Goal: Check status: Check status

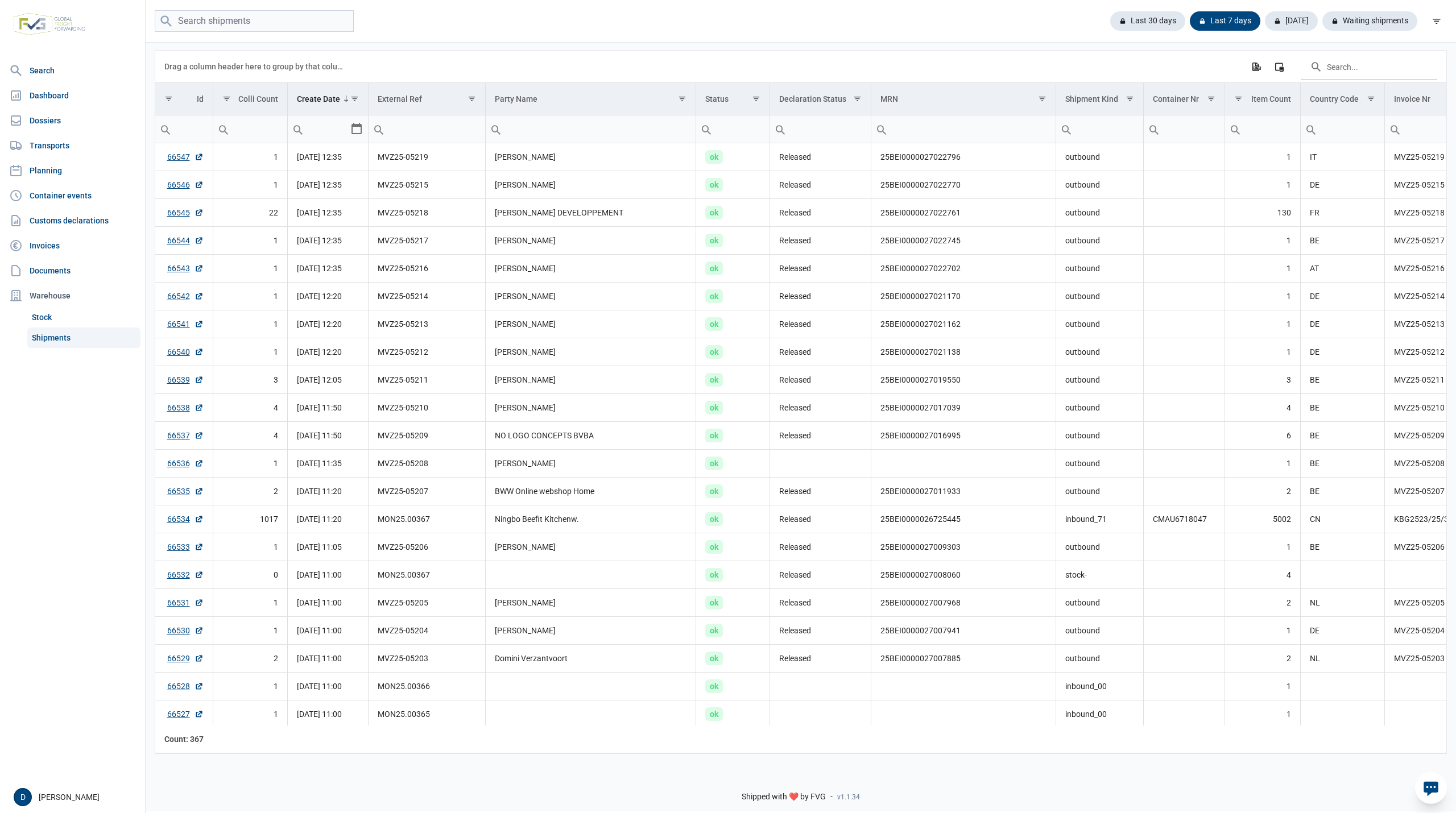
click at [55, 334] on link "Shipments" at bounding box center [84, 338] width 114 height 21
click at [1361, 14] on div "Waiting shipments" at bounding box center [1365, 21] width 104 height 19
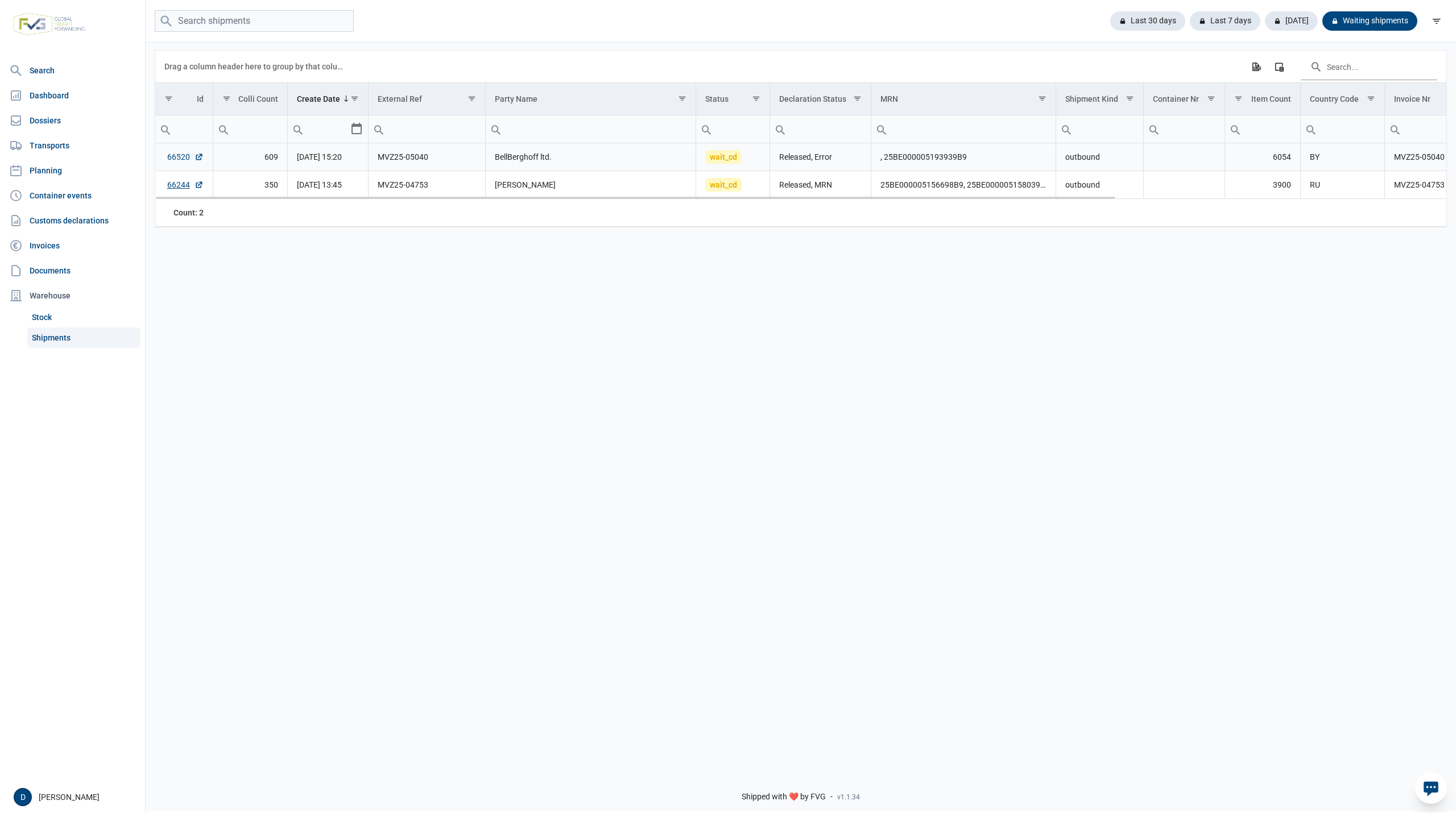
click at [168, 160] on link "66520" at bounding box center [186, 157] width 36 height 11
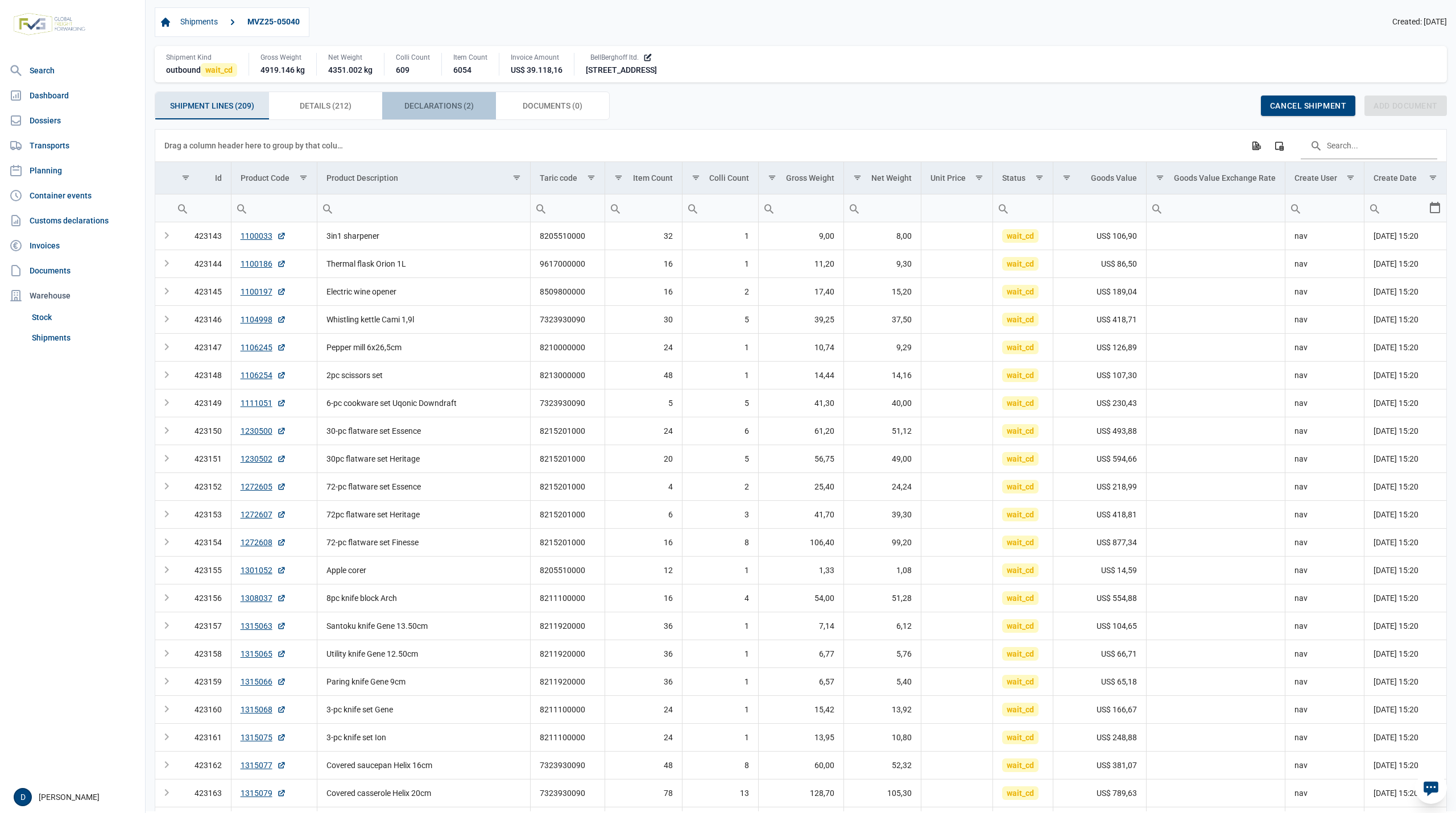
click at [438, 109] on span "Declarations (2) Declarations (2)" at bounding box center [438, 106] width 69 height 13
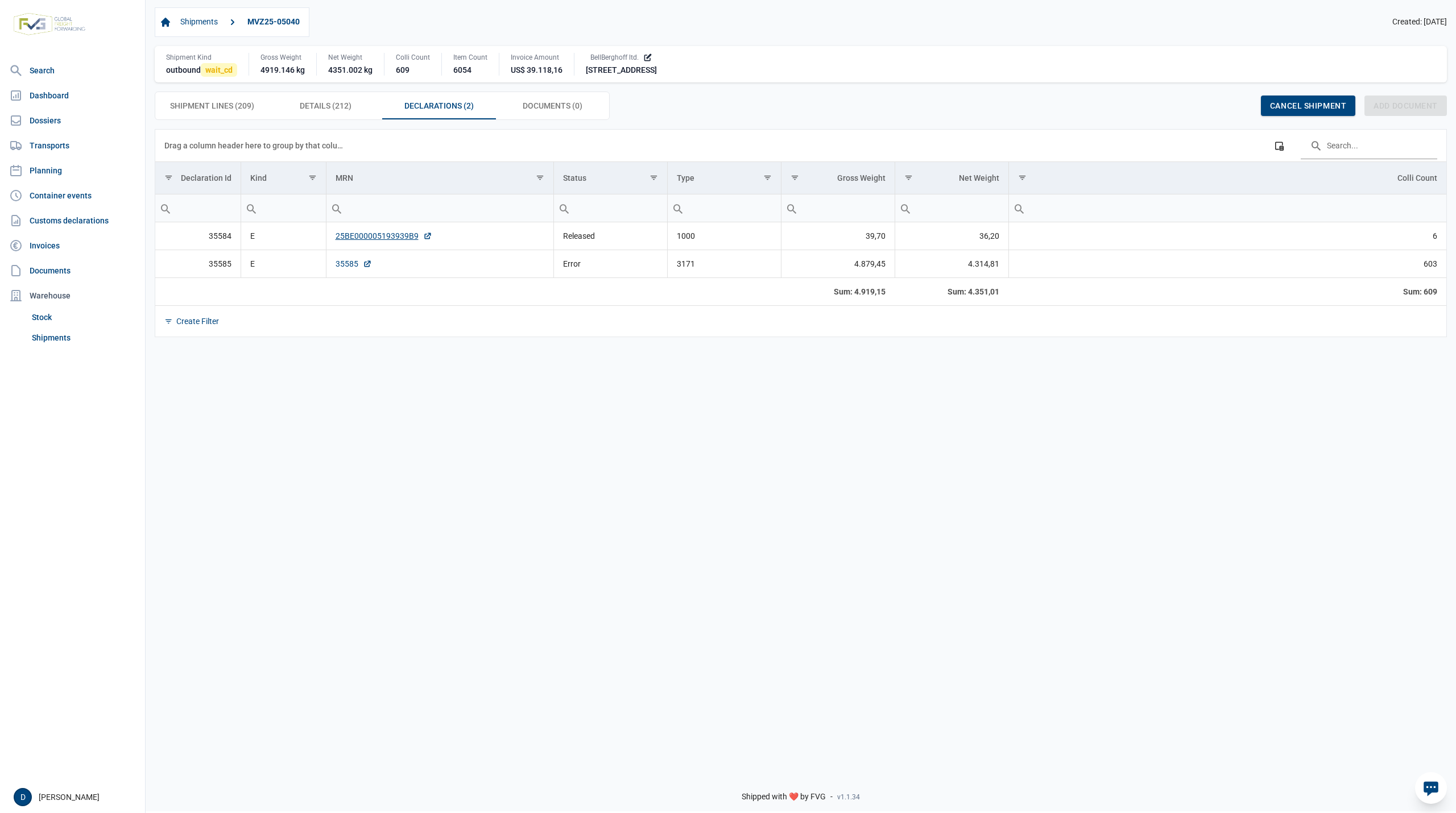
click at [337, 267] on link "35585" at bounding box center [353, 264] width 36 height 11
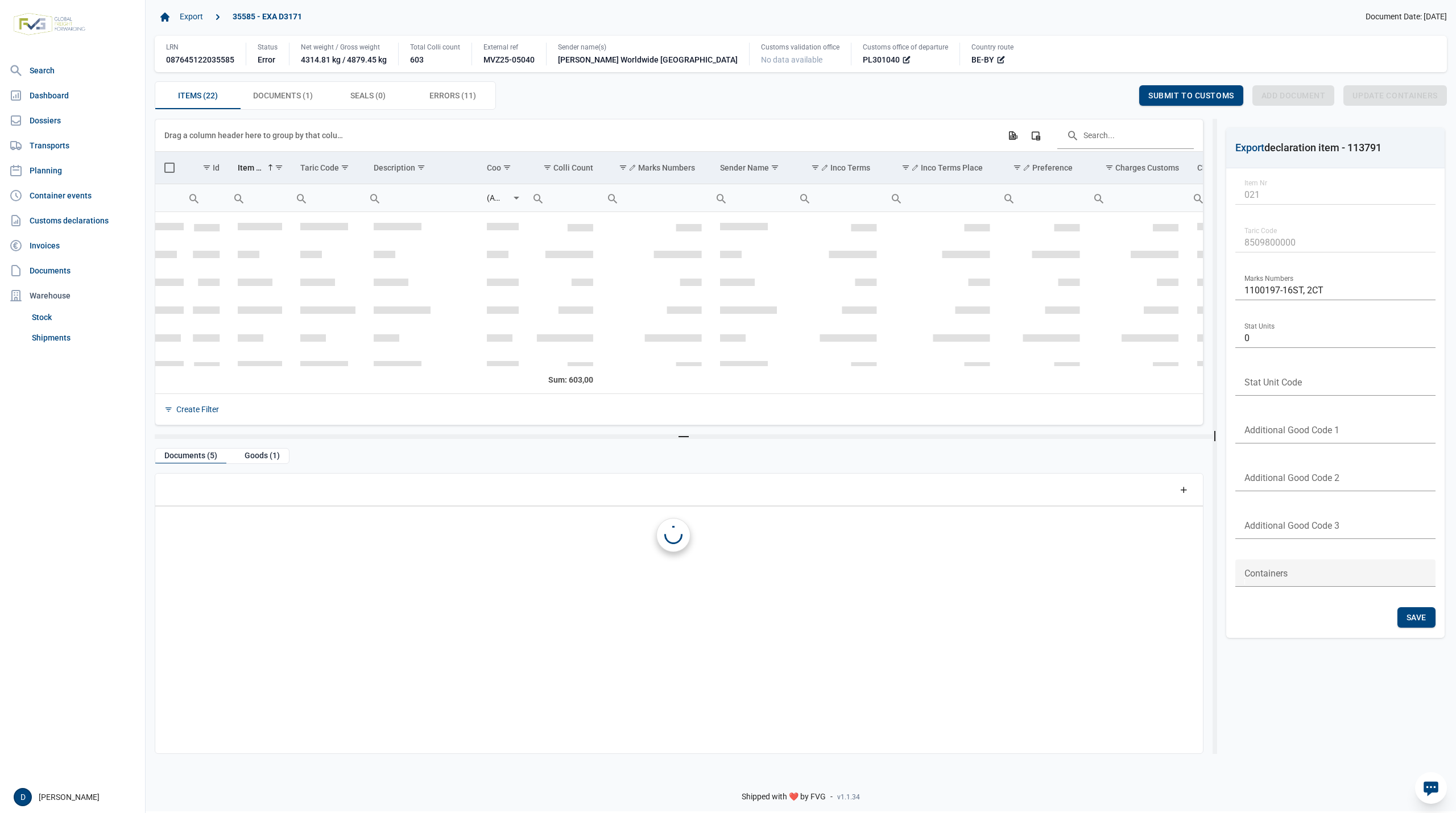
scroll to position [463, 0]
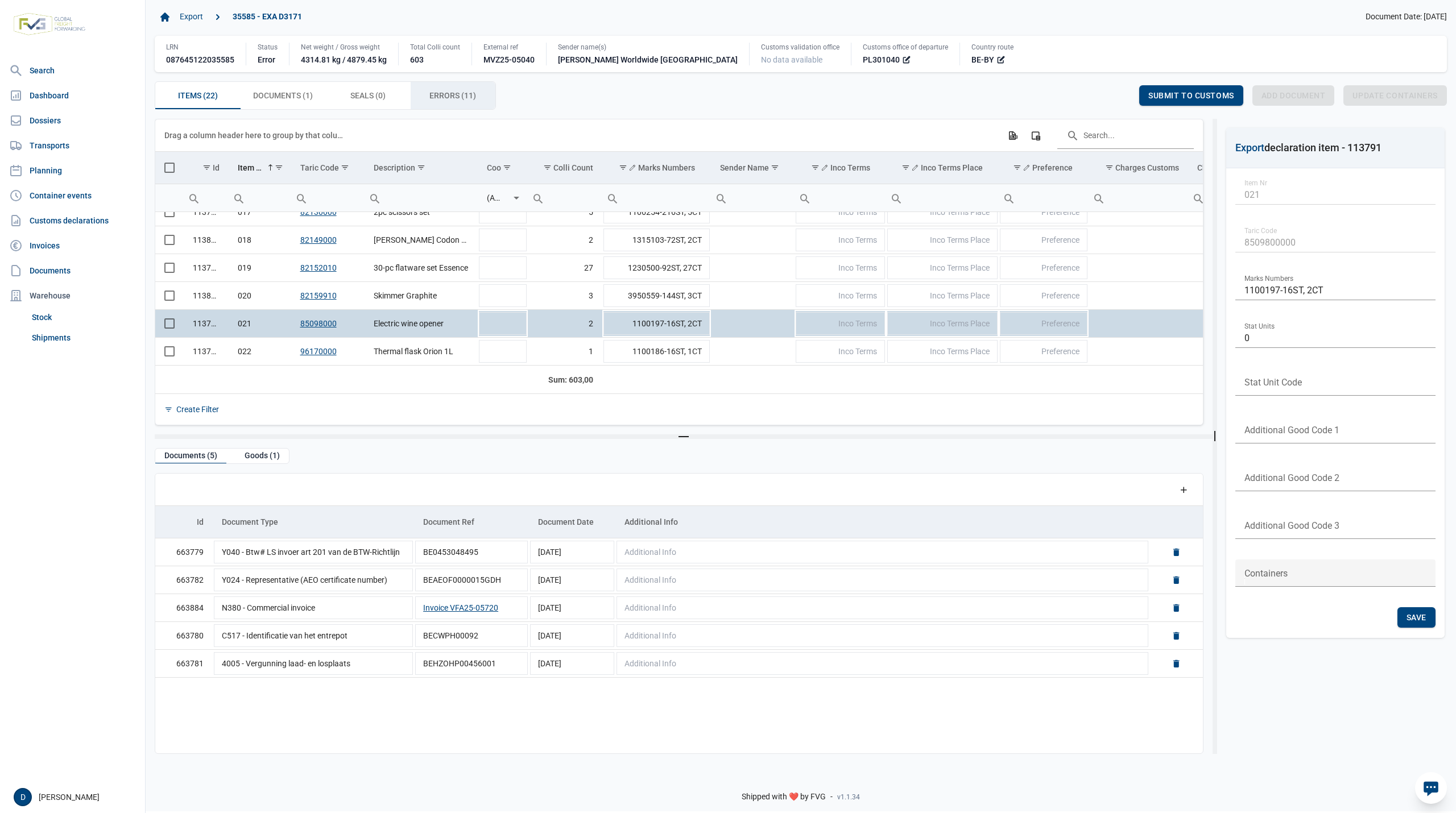
click at [457, 97] on span "Errors (11) Errors (11)" at bounding box center [453, 96] width 46 height 13
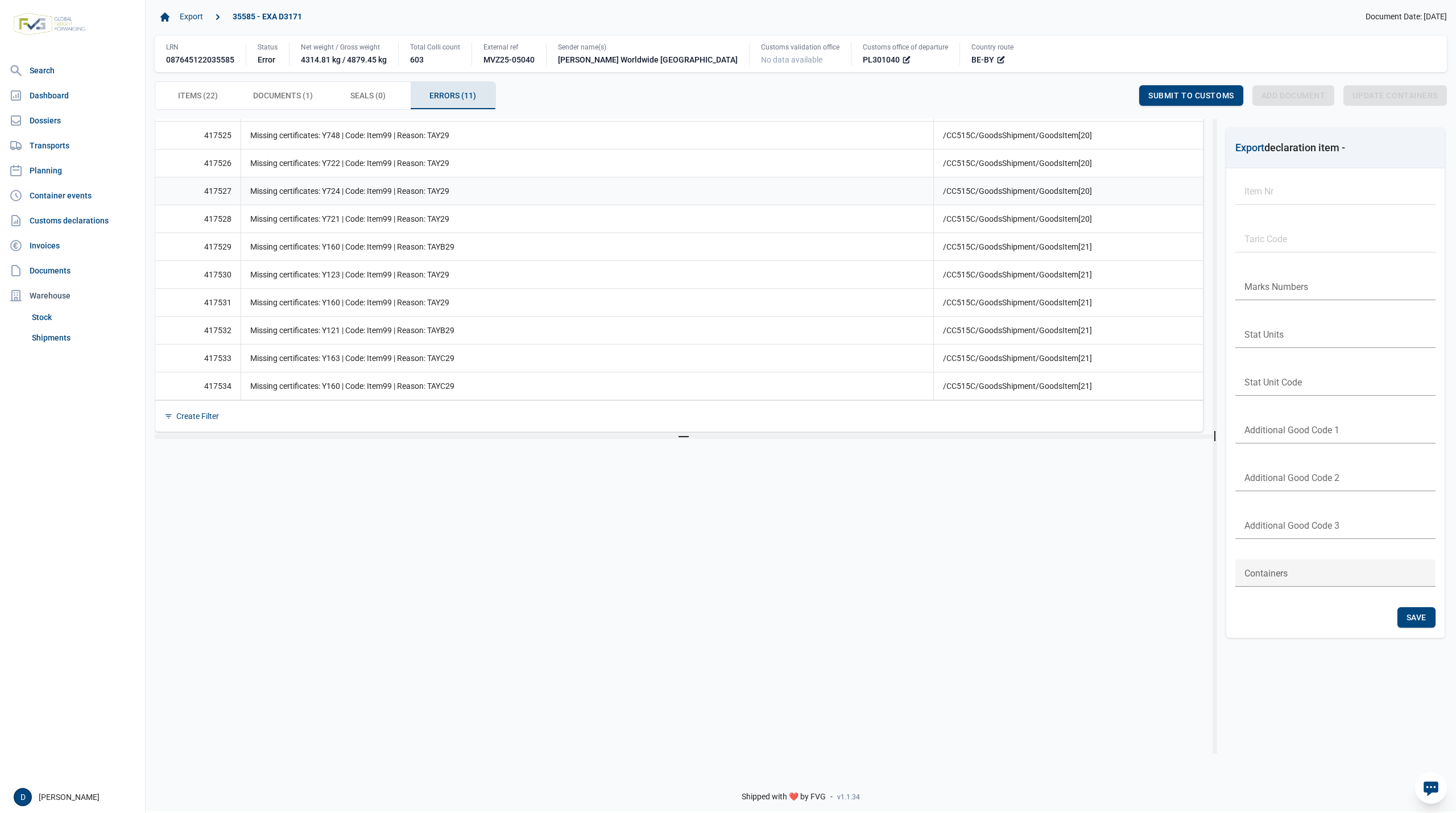
scroll to position [129, 0]
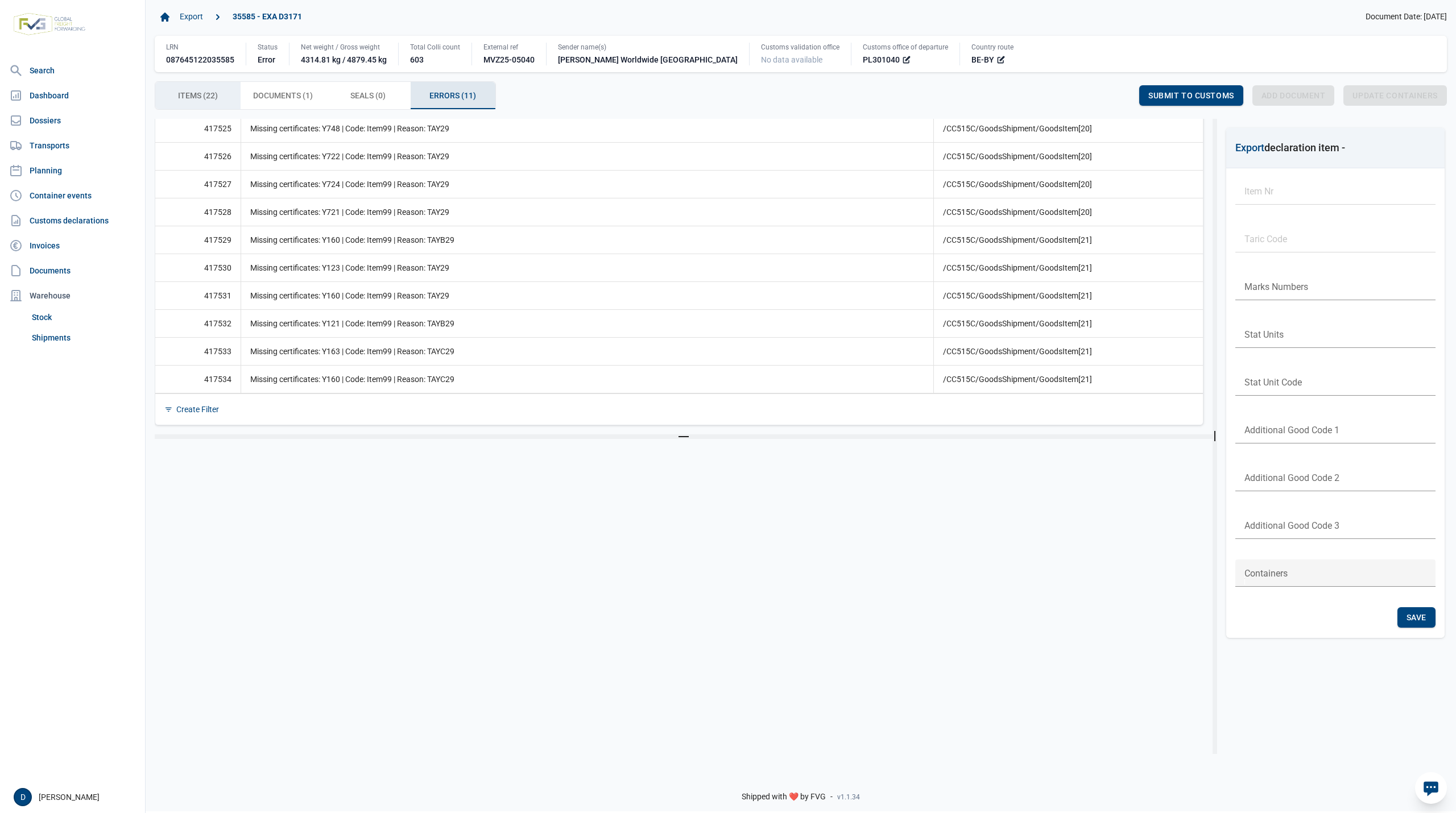
click at [211, 101] on span "Items (22) Items (22)" at bounding box center [198, 96] width 40 height 13
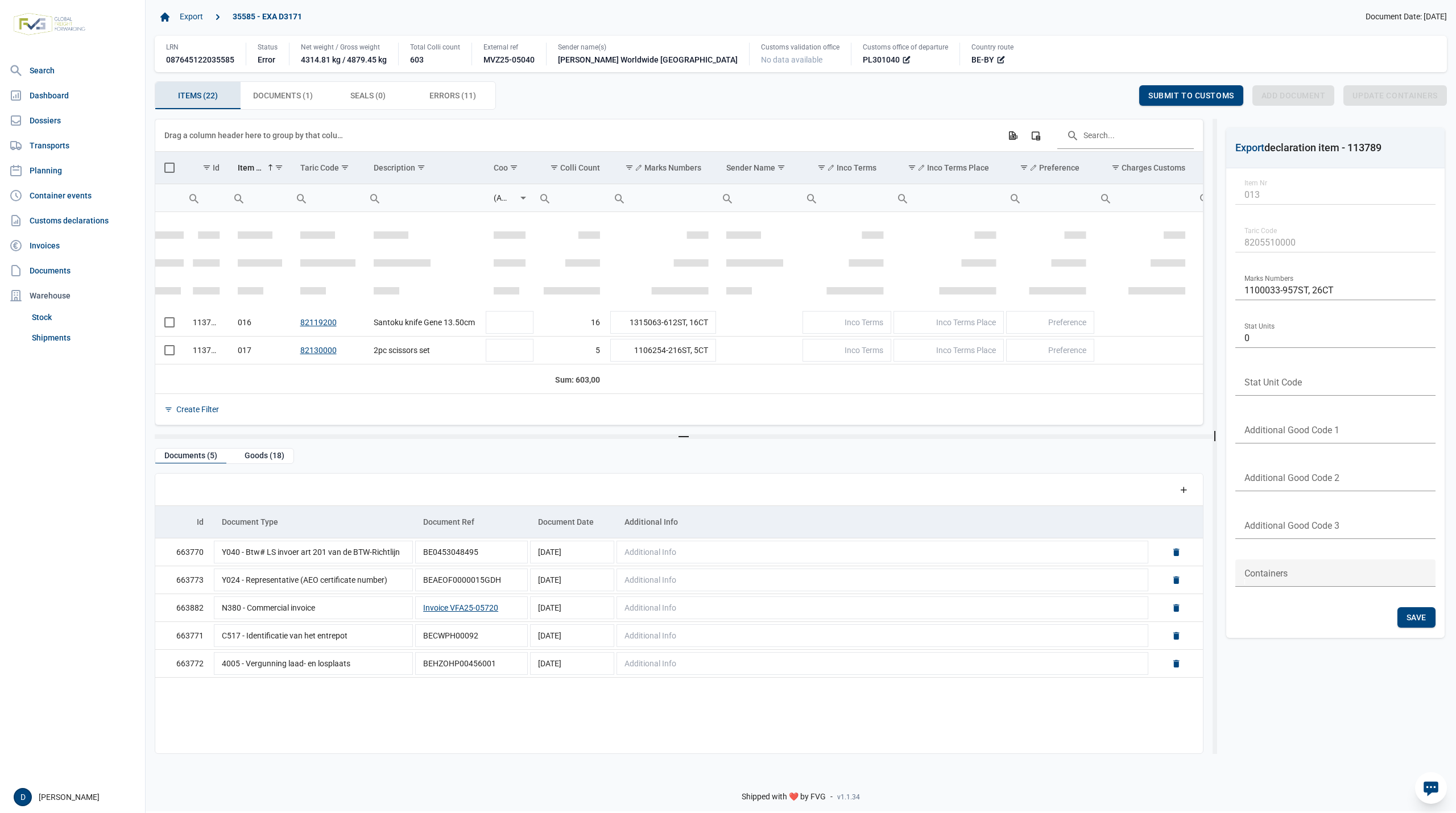
scroll to position [435, 0]
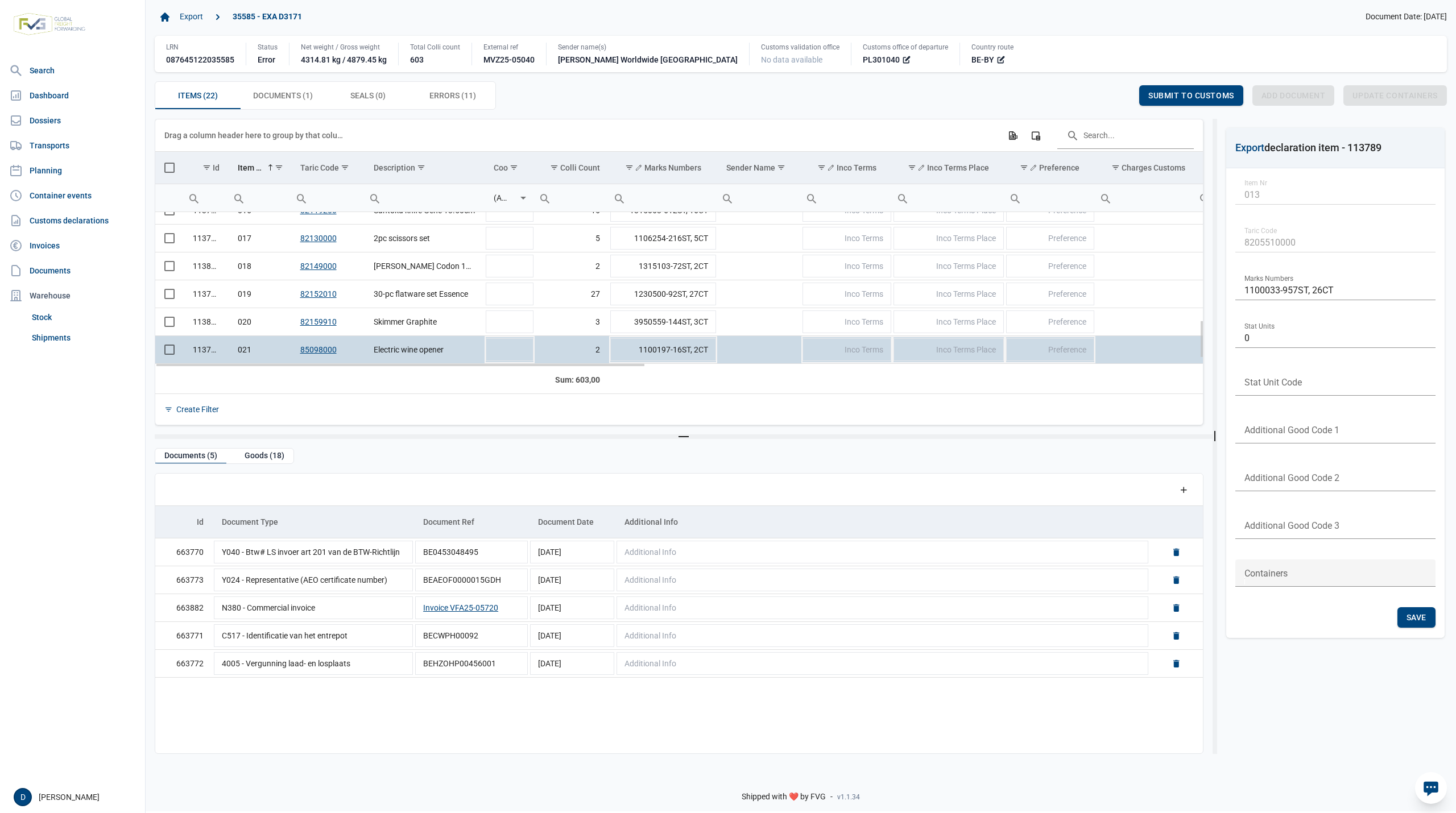
click at [164, 349] on td "Data grid with 22 rows and 23 columns" at bounding box center [169, 349] width 28 height 27
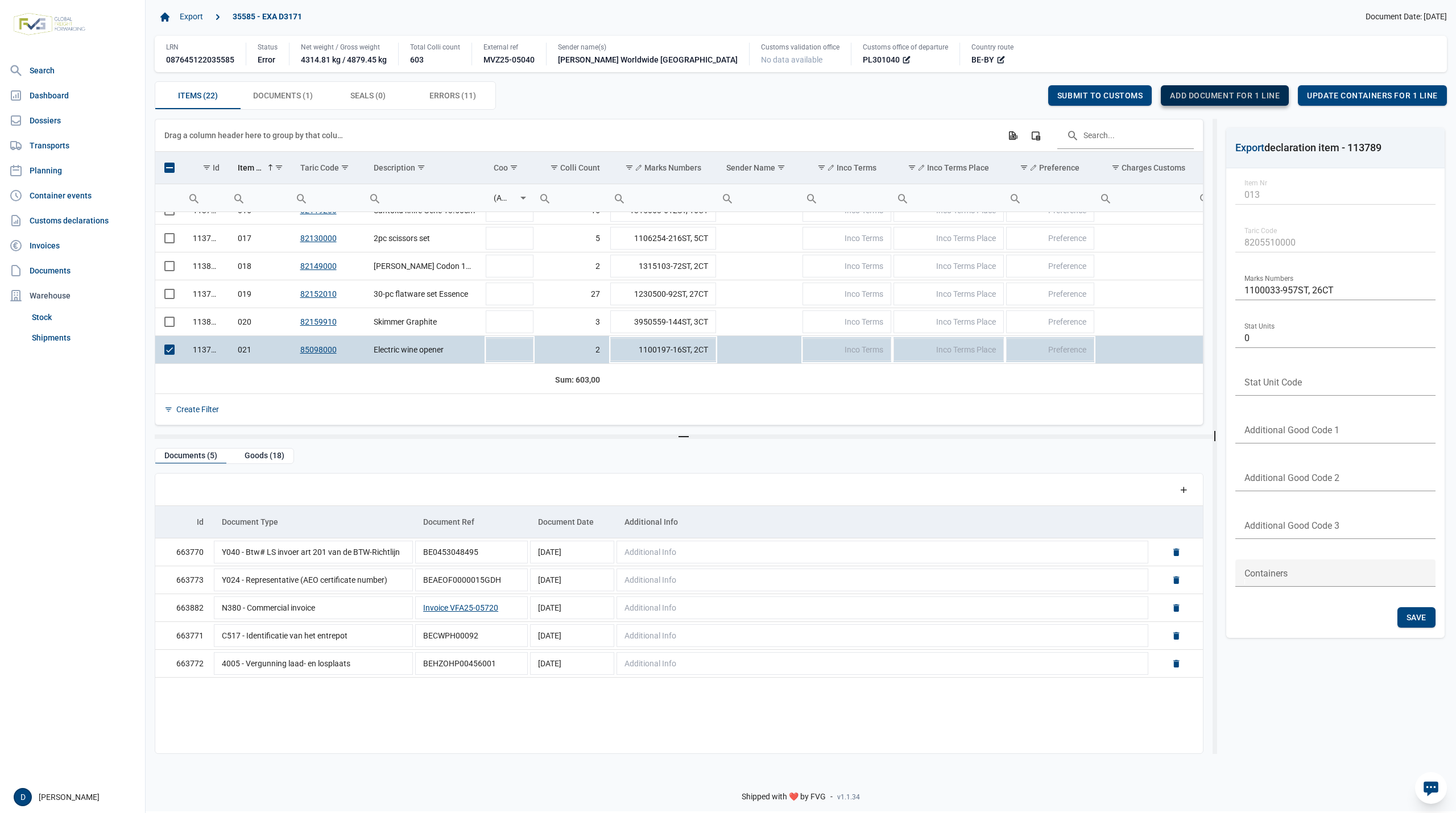
click at [1234, 100] on span "Add document for 1 line" at bounding box center [1225, 96] width 110 height 9
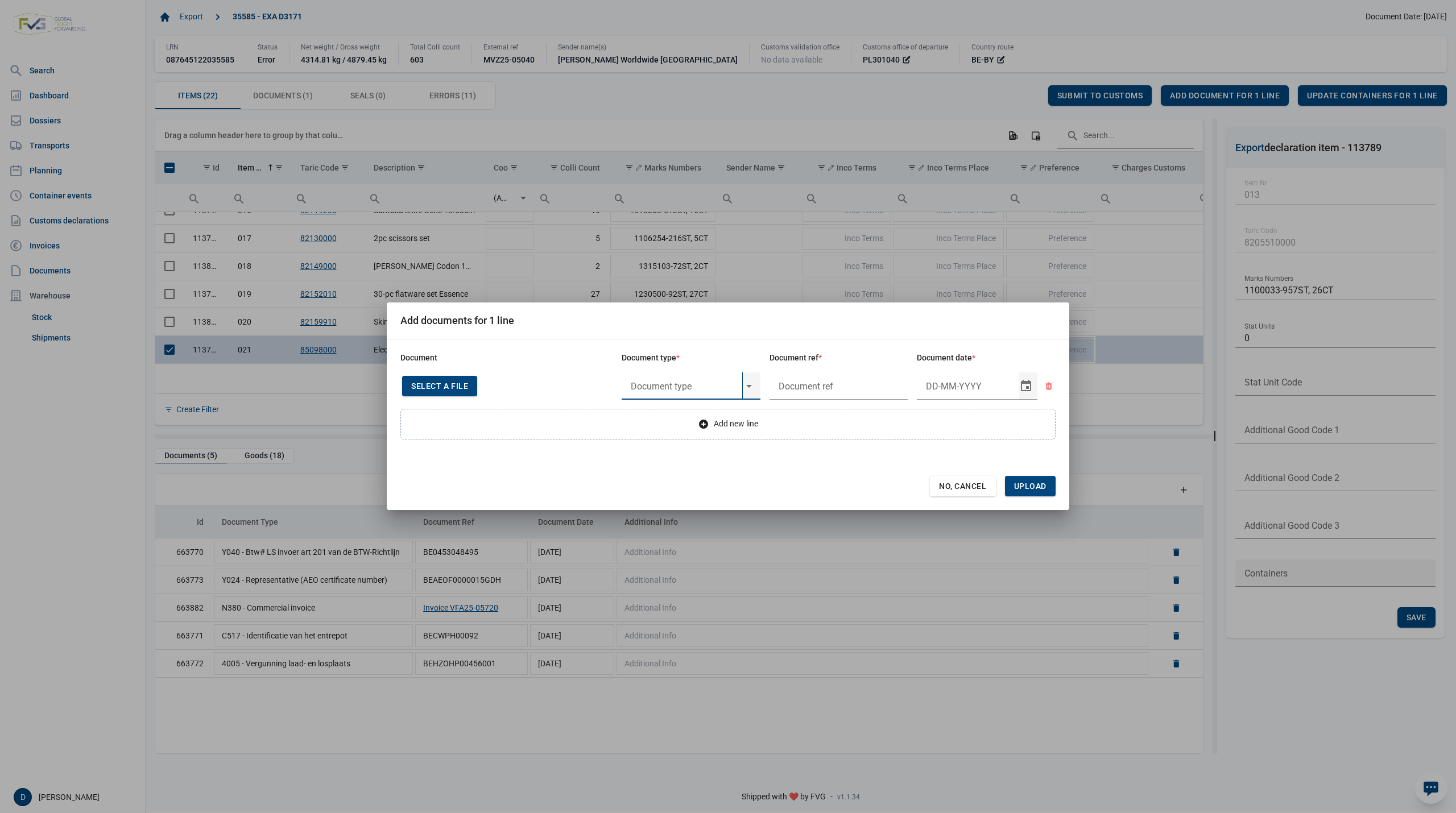
click at [687, 383] on input "text" at bounding box center [682, 386] width 120 height 27
click at [685, 410] on div "Y160 - Goods other than Regulation (EU) 2024/573" at bounding box center [691, 417] width 139 height 27
type input "Y160 - Goods other than Regulation (EU) 2024/573"
type input "."
type input "16-9-2025"
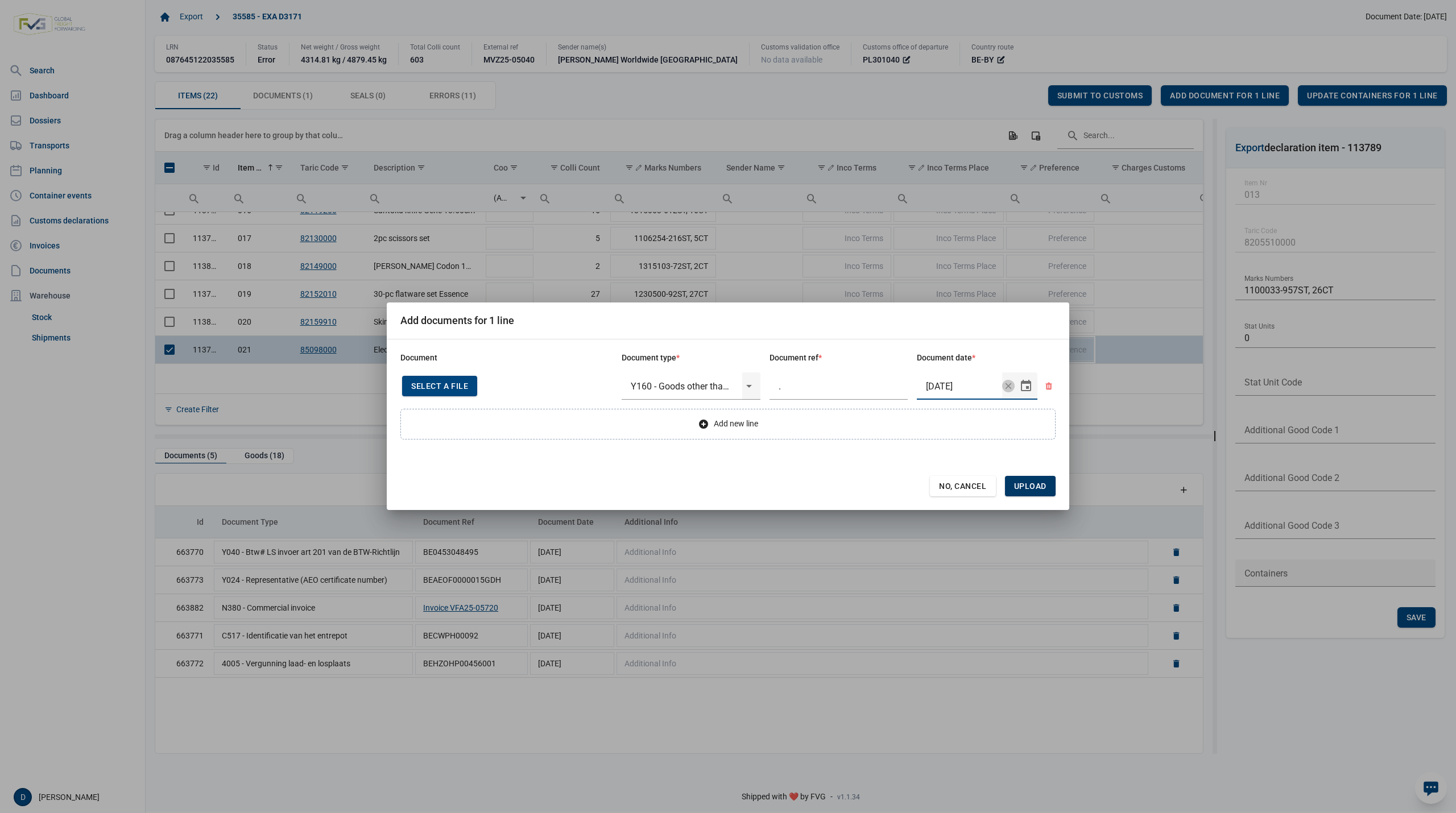
click at [1039, 486] on span "Upload" at bounding box center [1030, 486] width 32 height 9
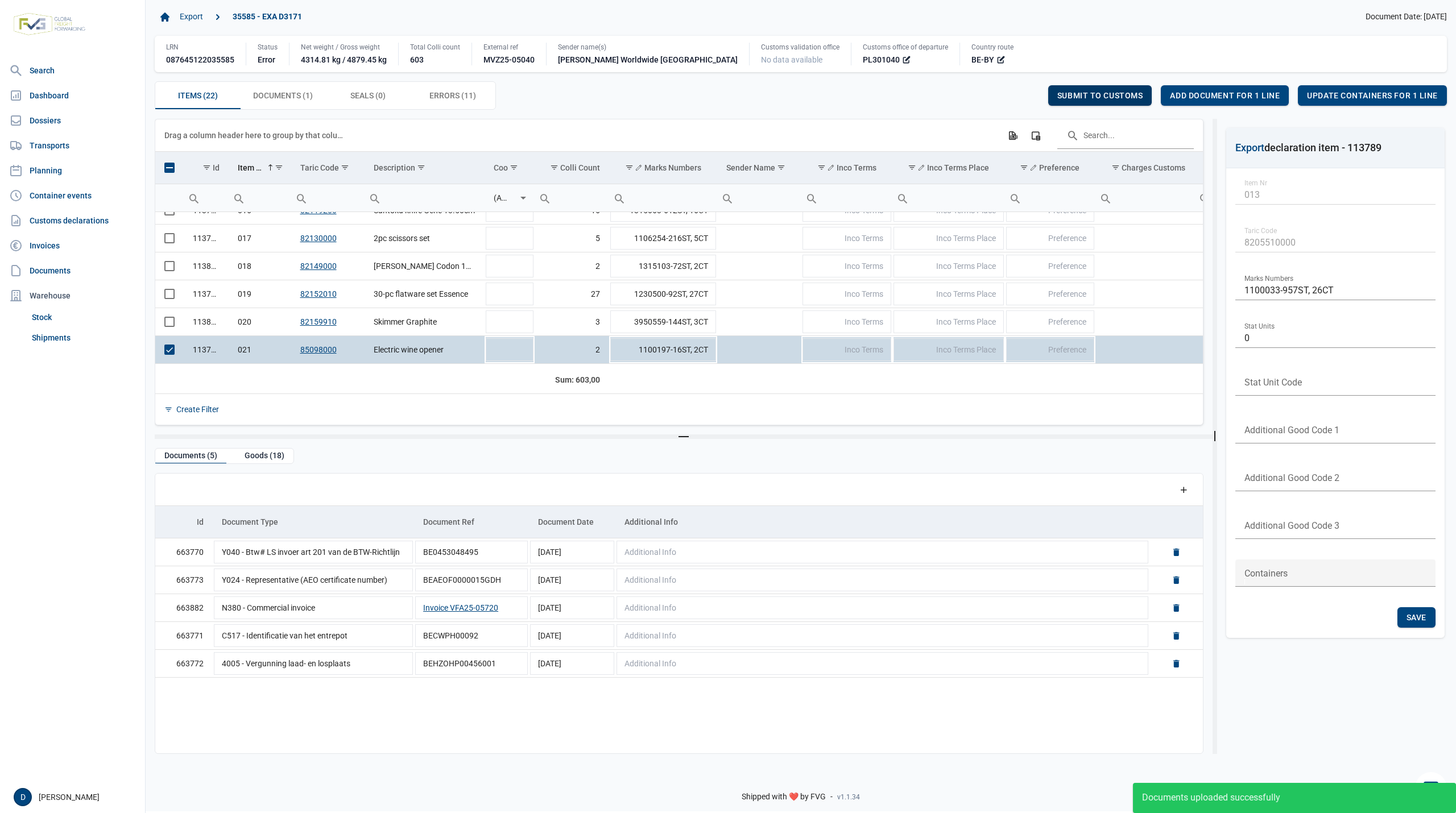
click at [1122, 92] on span "Submit to customs" at bounding box center [1100, 96] width 86 height 9
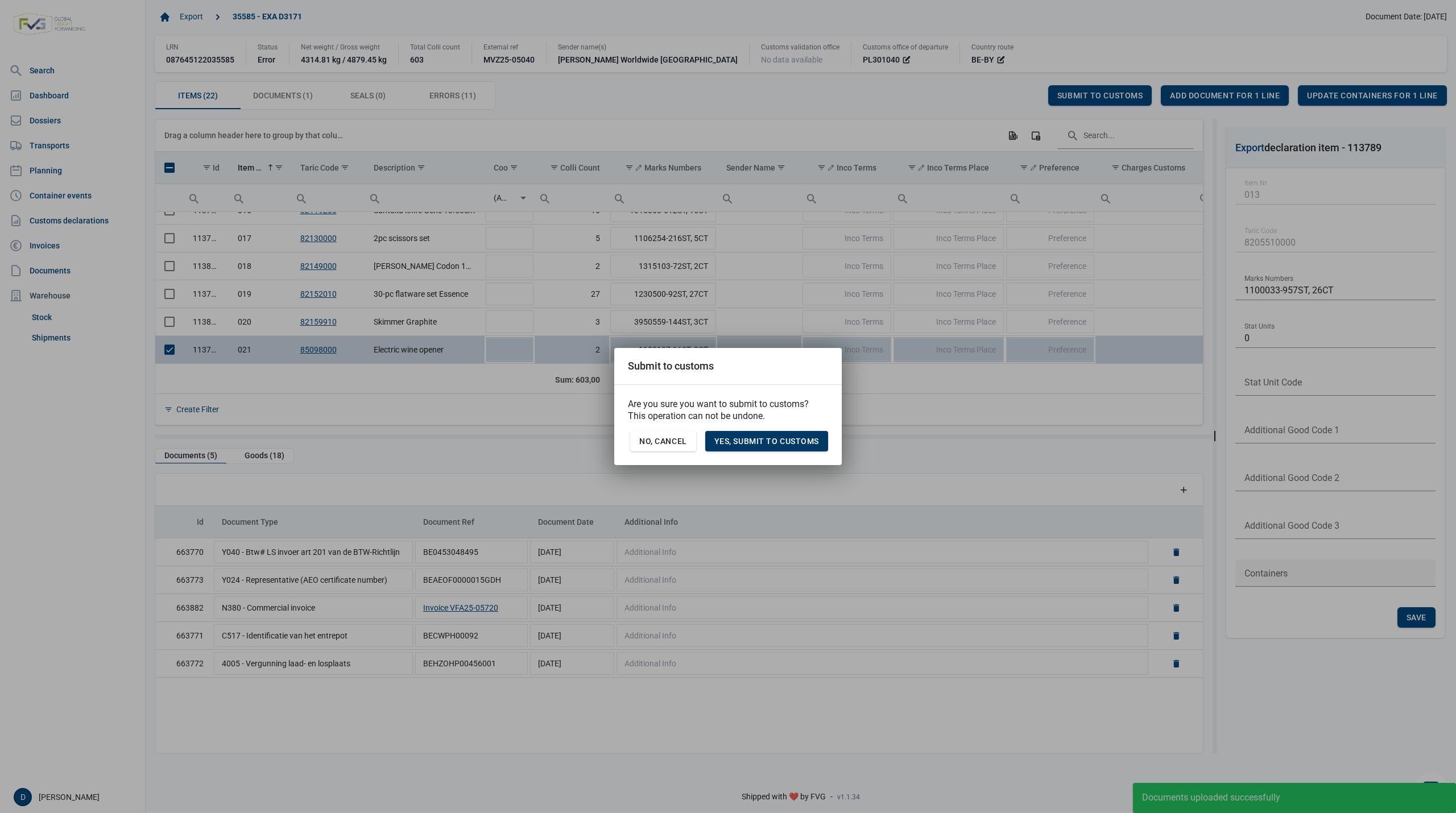
click at [786, 439] on span "Yes, Submit to customs" at bounding box center [767, 441] width 105 height 9
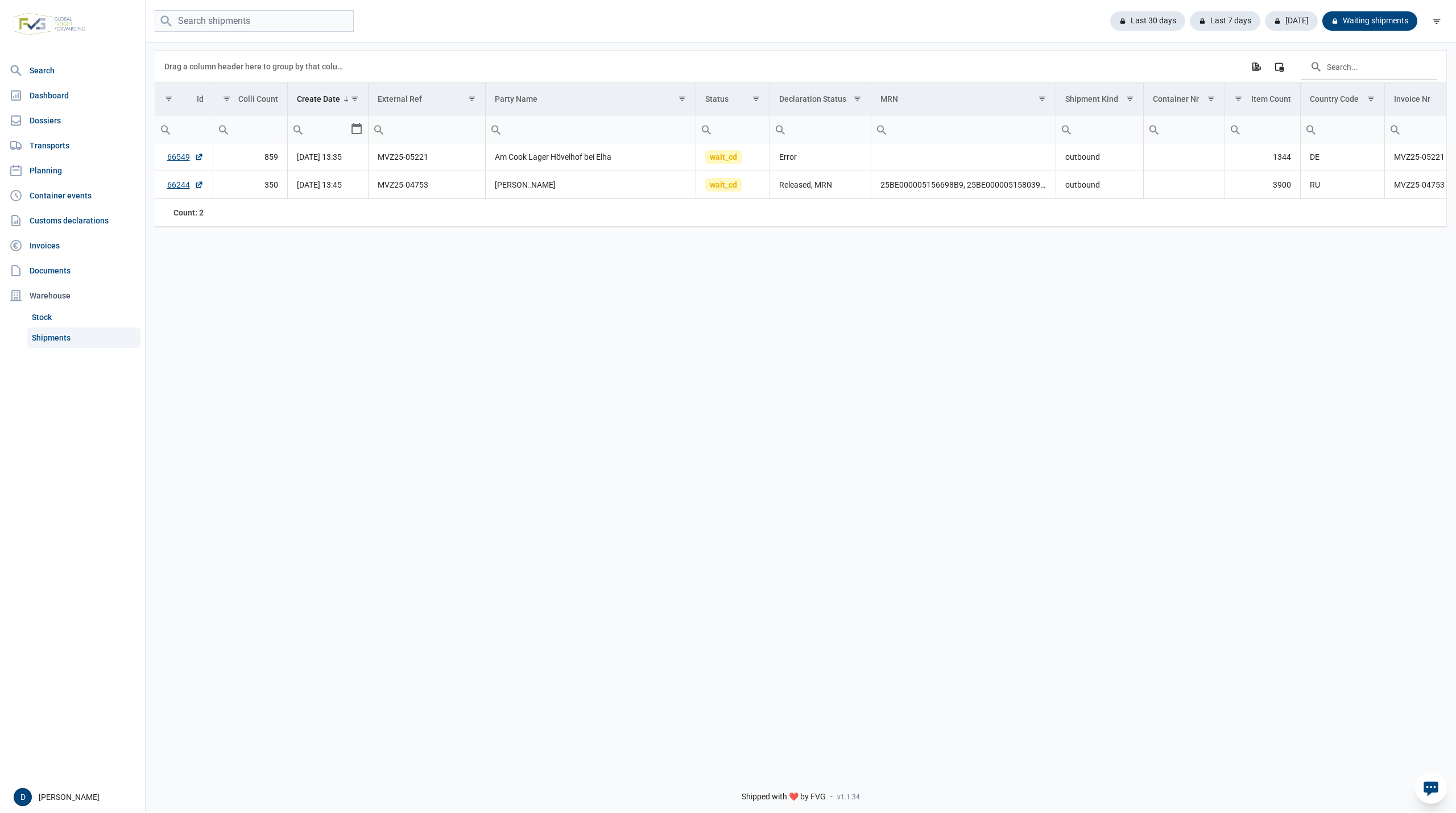
click at [49, 334] on link "Shipments" at bounding box center [84, 338] width 114 height 21
click at [176, 158] on link "66549" at bounding box center [186, 157] width 36 height 11
click at [50, 339] on link "Shipments" at bounding box center [84, 338] width 114 height 21
click at [1145, 18] on div "Last 30 days" at bounding box center [1143, 21] width 84 height 19
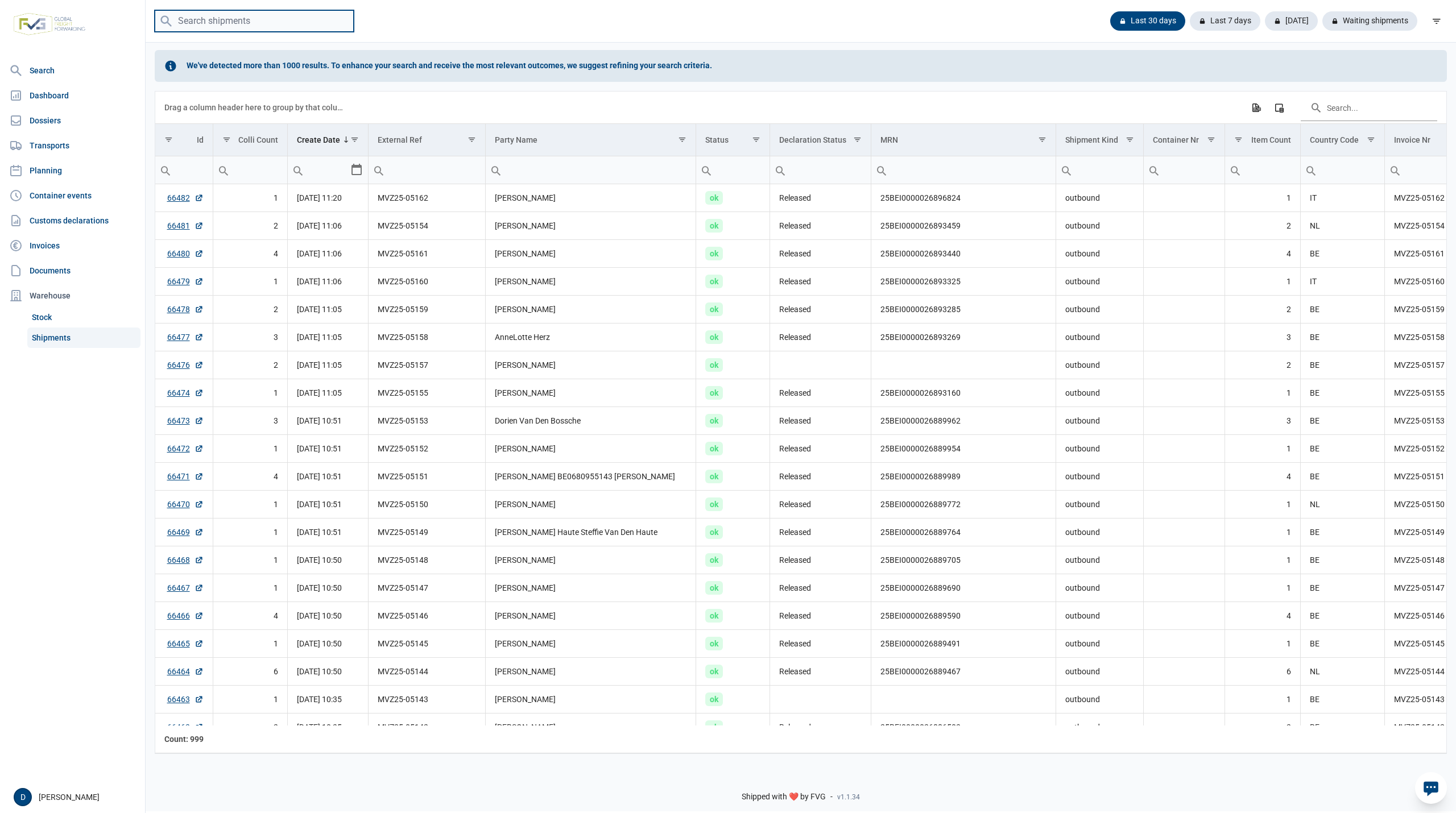
click at [236, 21] on input "search" at bounding box center [254, 21] width 199 height 22
type input "MVZ25-05040"
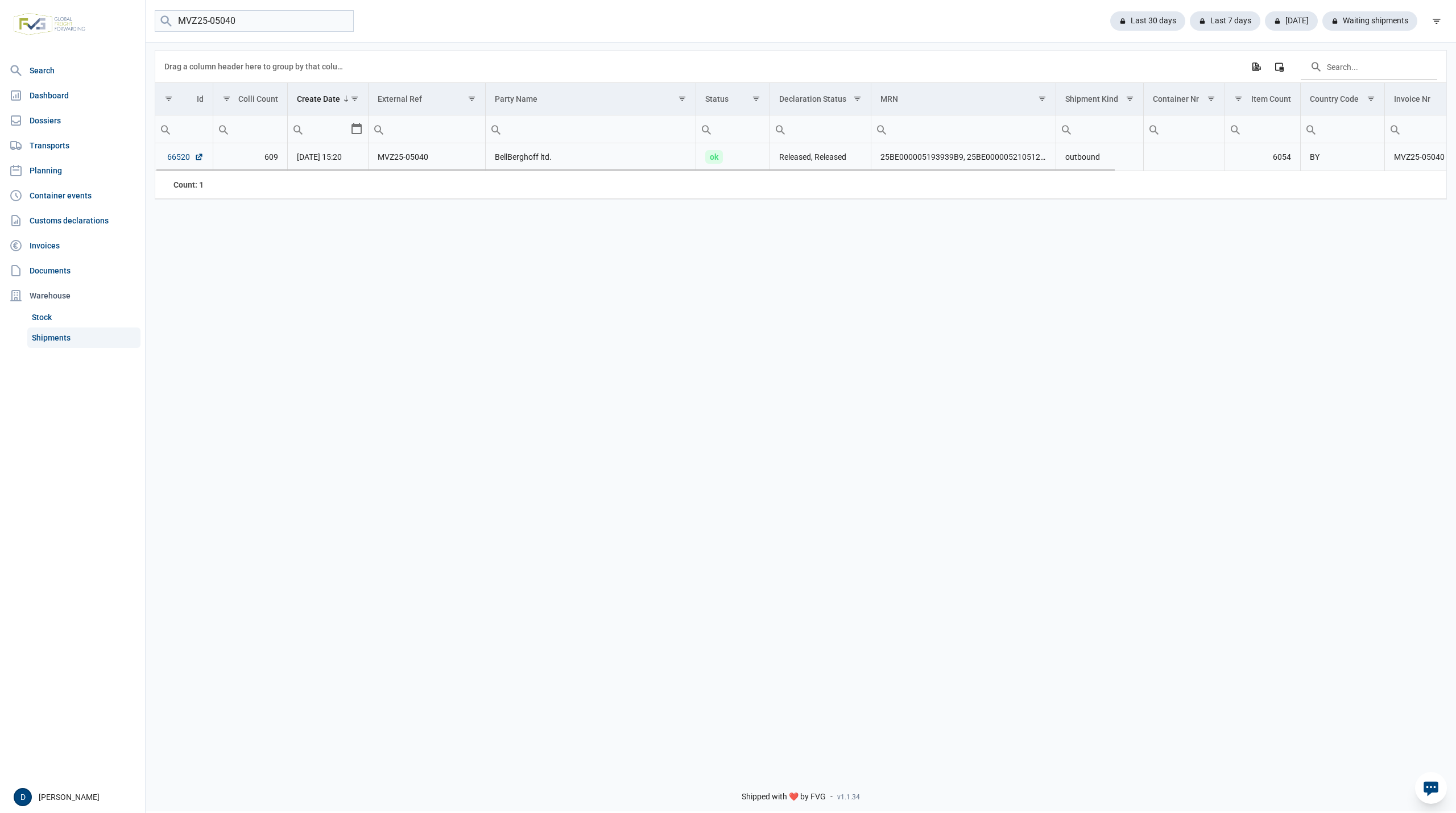
click at [168, 156] on link "66520" at bounding box center [186, 157] width 36 height 11
click at [341, 21] on input "MVZ25-05040" at bounding box center [254, 21] width 199 height 22
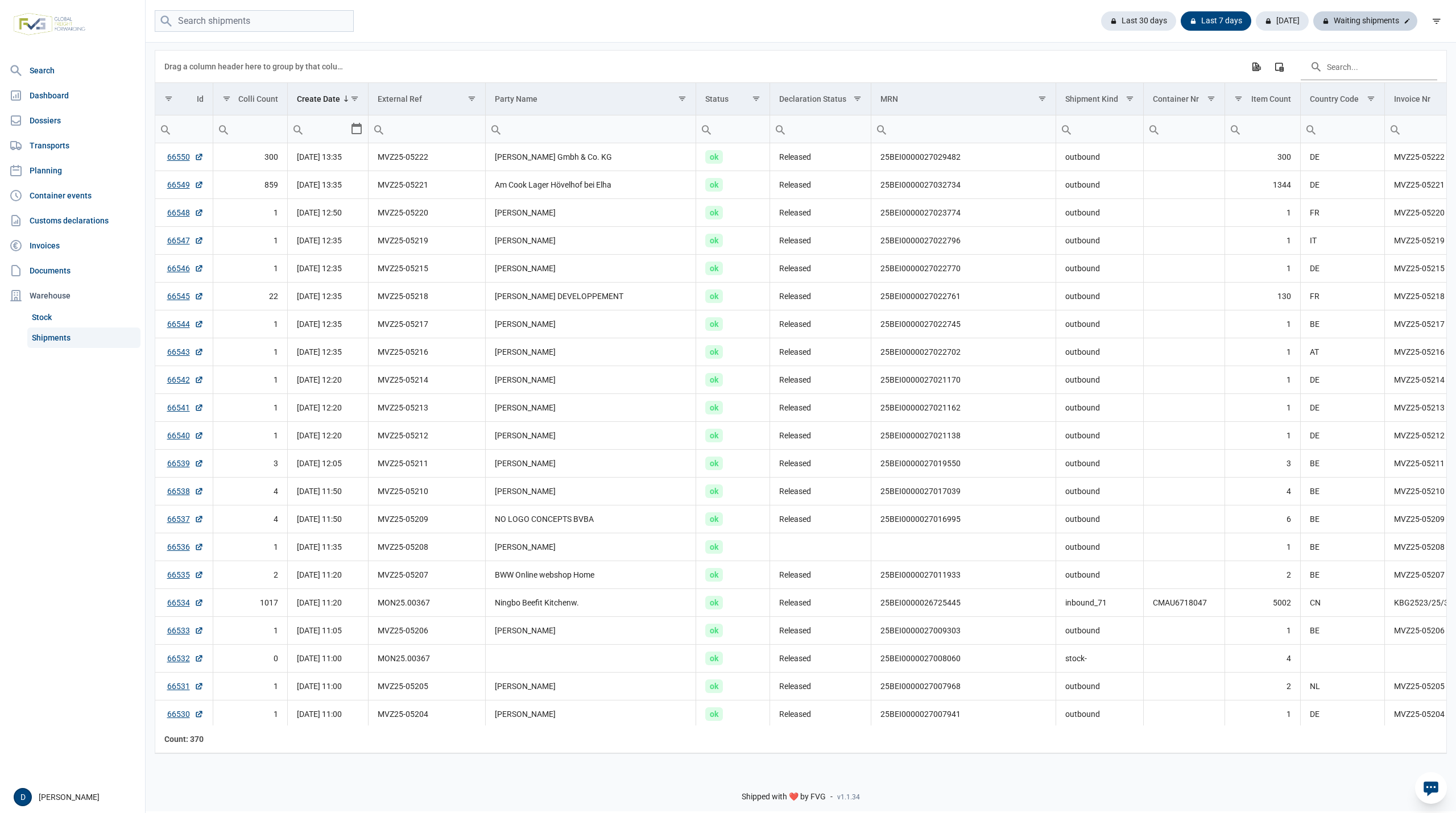
click at [1353, 18] on div "Waiting shipments" at bounding box center [1365, 21] width 104 height 19
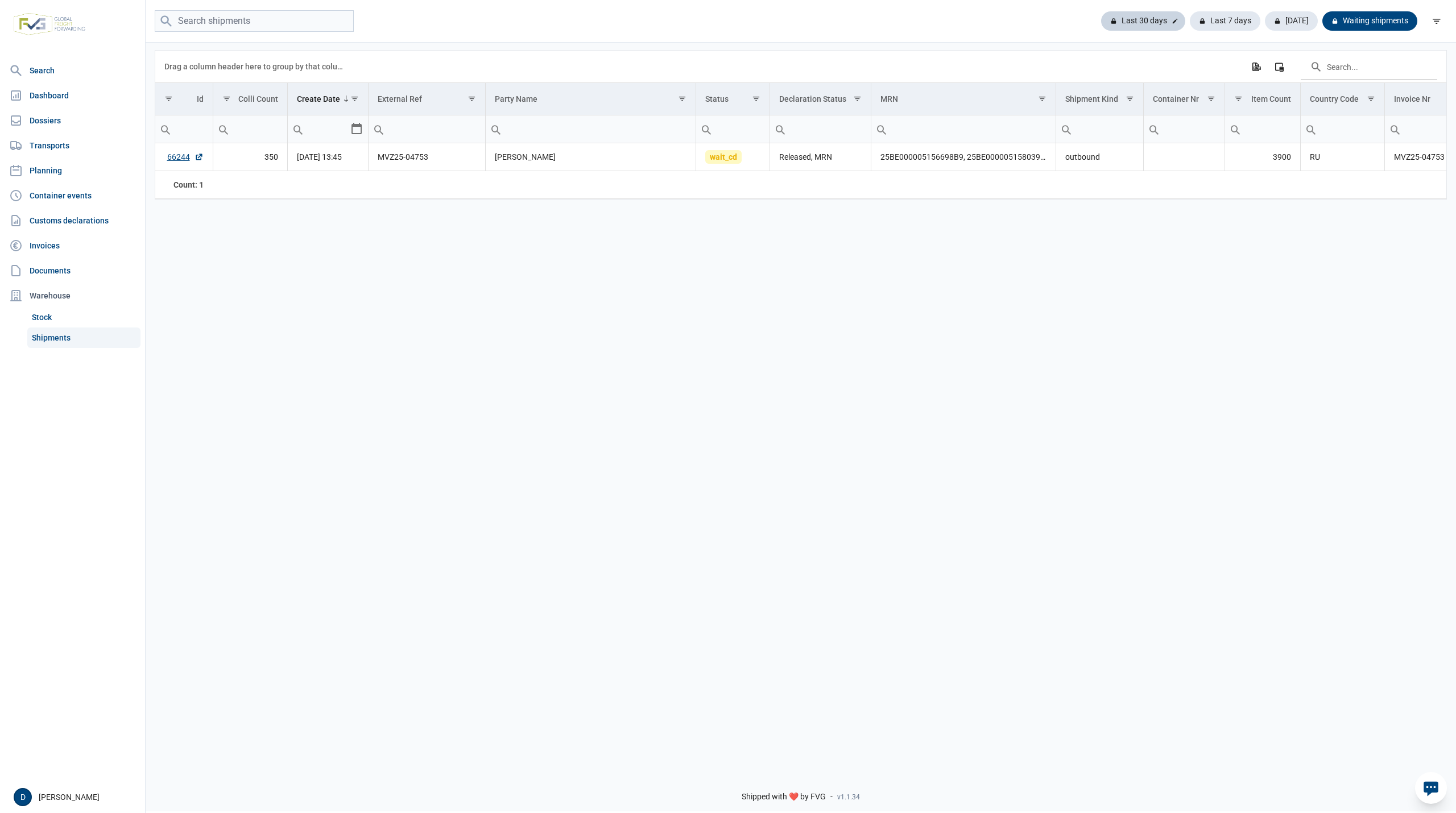
click at [1136, 19] on div "Last 30 days" at bounding box center [1143, 21] width 84 height 19
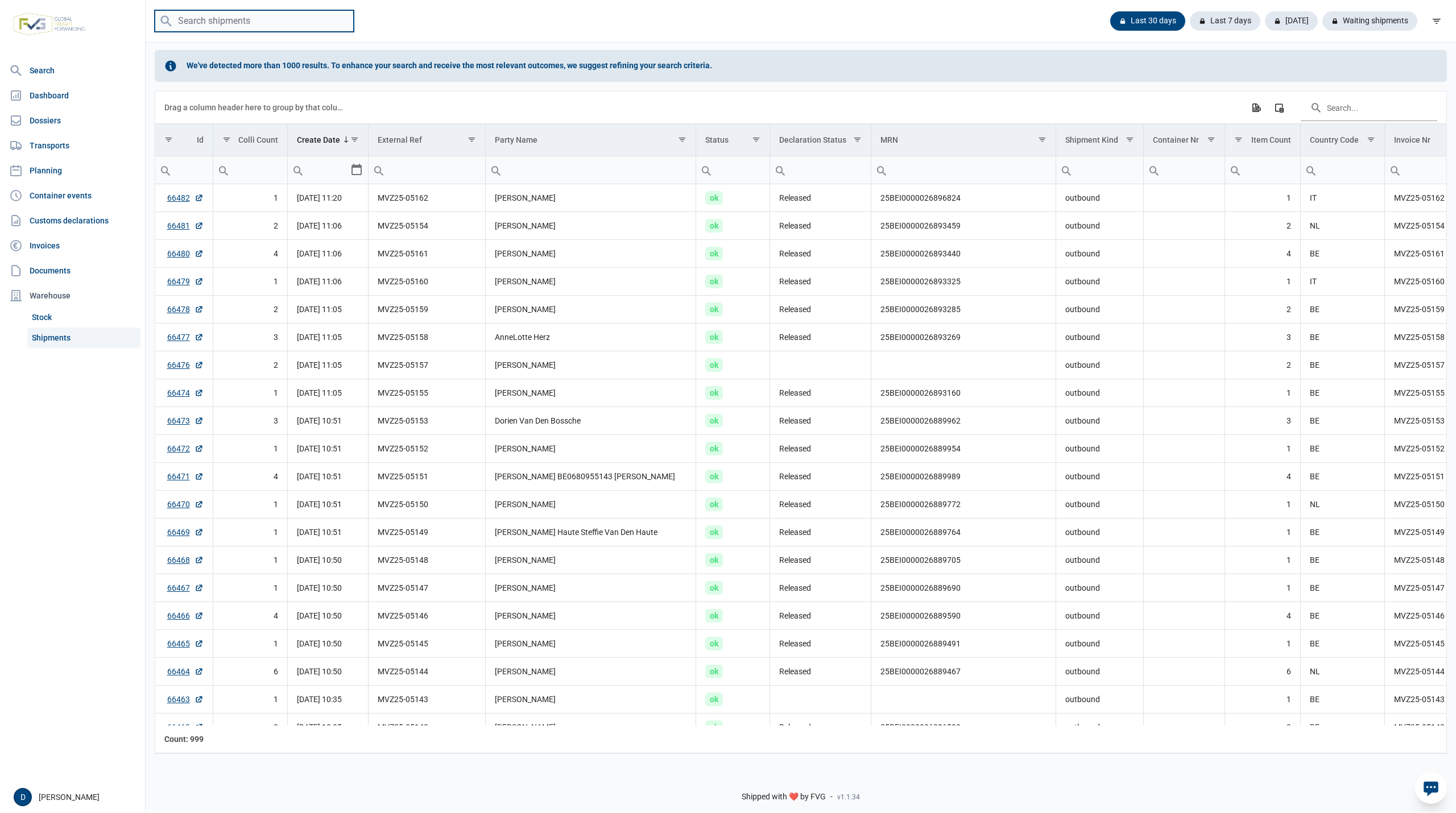
click at [241, 19] on input "search" at bounding box center [254, 21] width 199 height 22
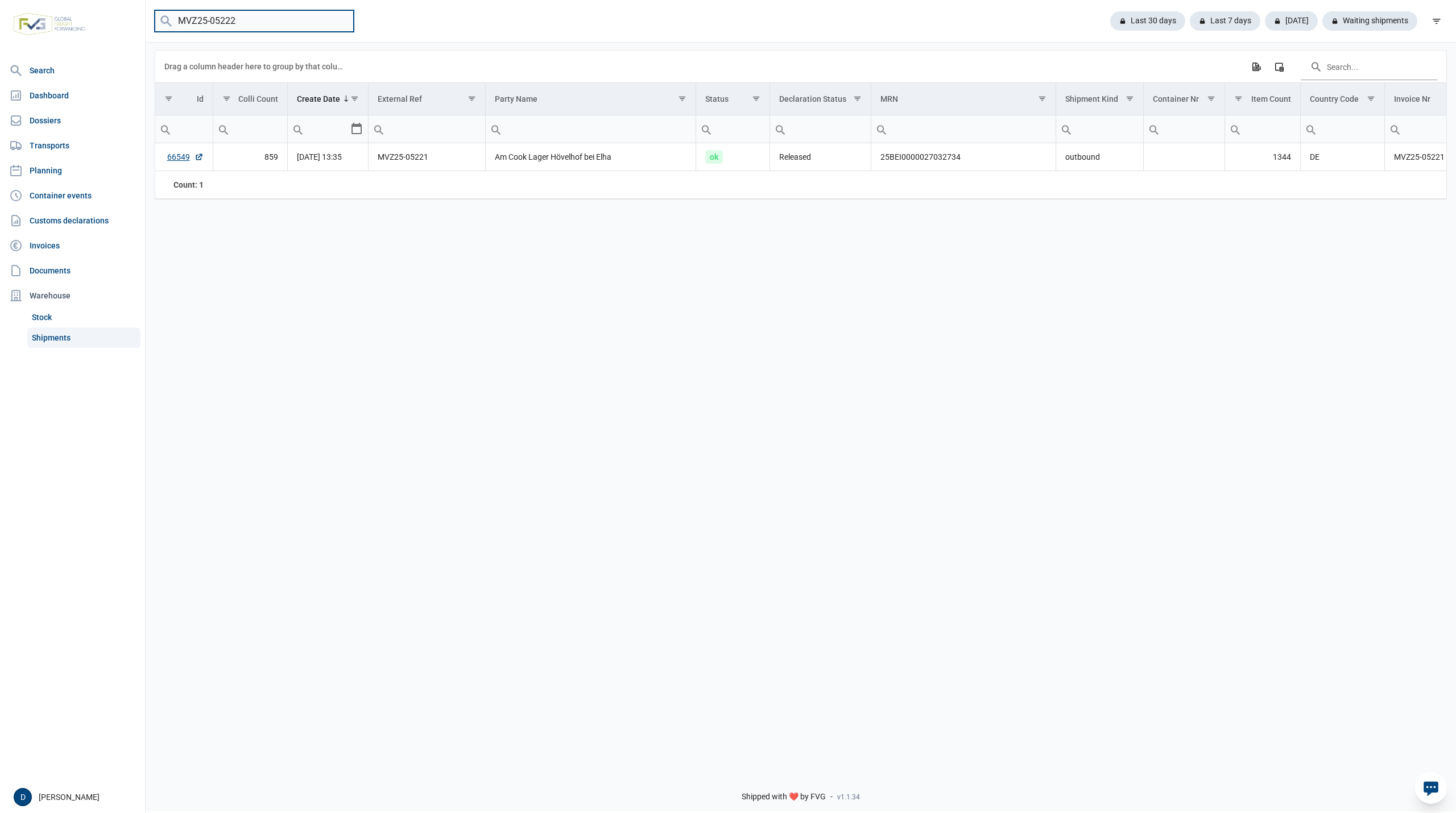
type input "MVZ25-05222"
drag, startPoint x: 267, startPoint y: 23, endPoint x: 146, endPoint y: 27, distance: 121.1
click at [146, 27] on div "MVZ25-05222 Last 30 days Last 7 days Today Waiting shipments" at bounding box center [801, 21] width 1310 height 22
click at [328, 24] on input "search" at bounding box center [254, 21] width 199 height 22
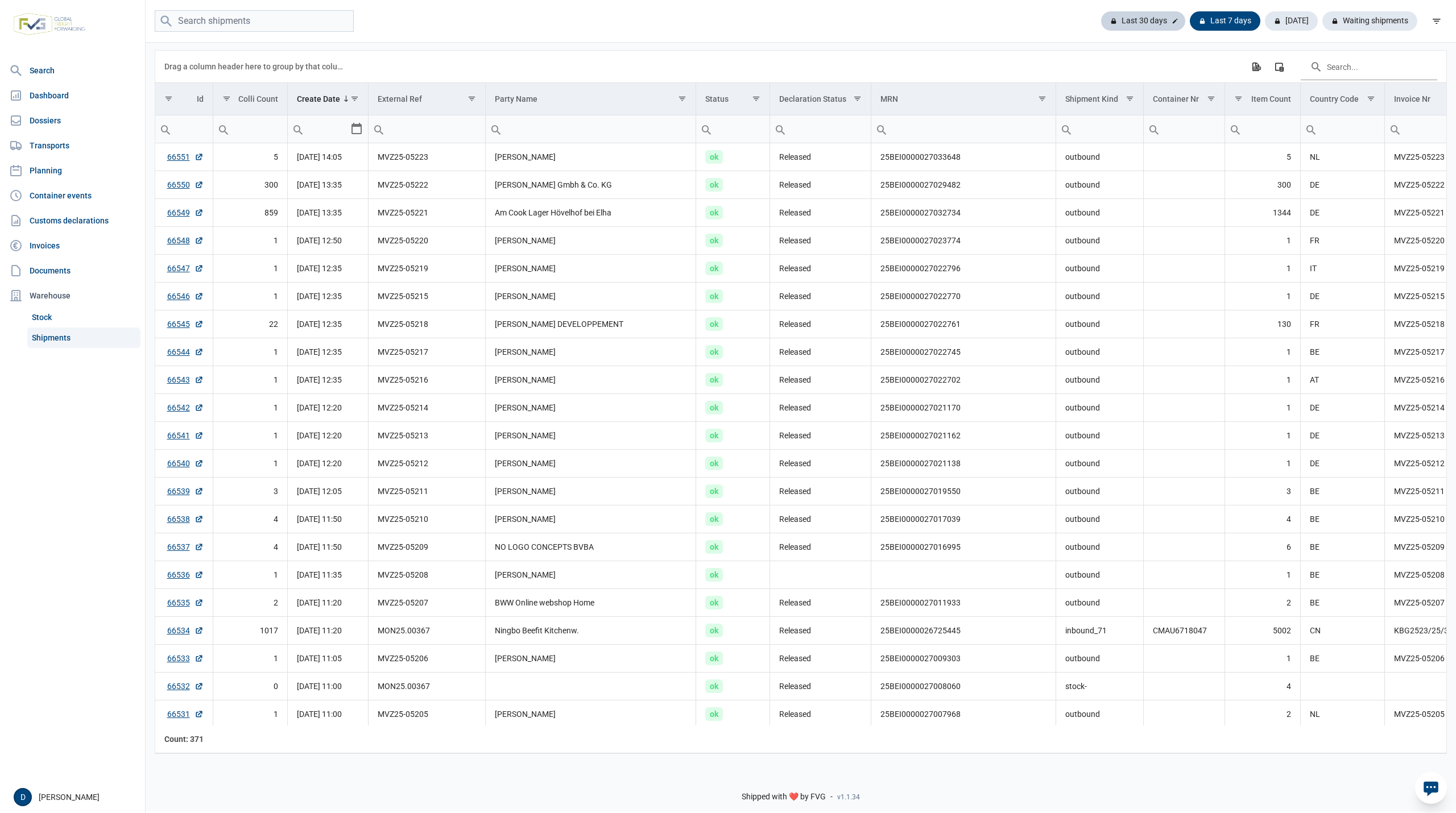
click at [1149, 22] on div "Last 30 days" at bounding box center [1143, 21] width 84 height 19
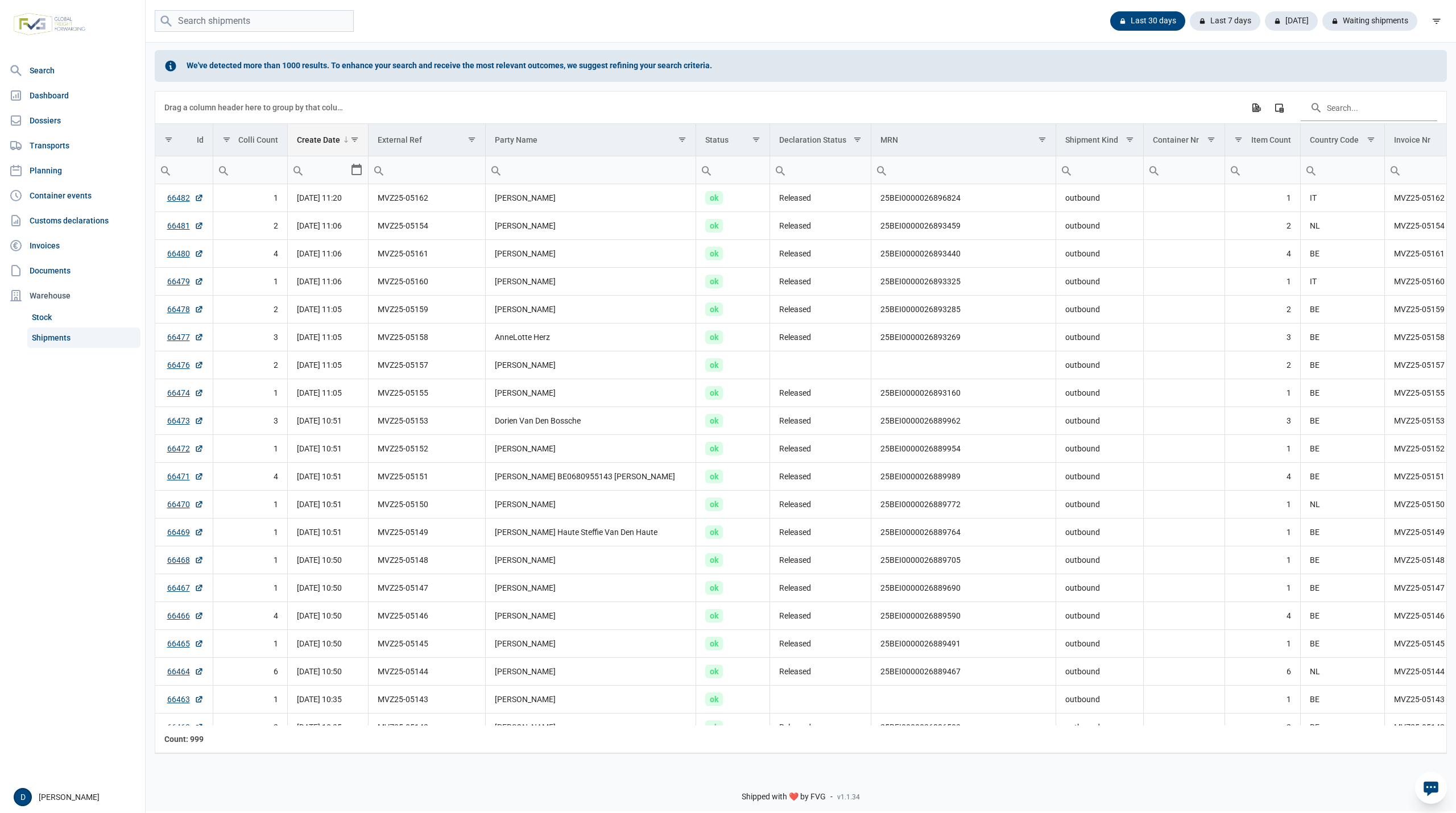
click at [328, 147] on td "Create Date" at bounding box center [328, 140] width 80 height 32
click at [1235, 19] on div "Last 7 days" at bounding box center [1220, 21] width 80 height 19
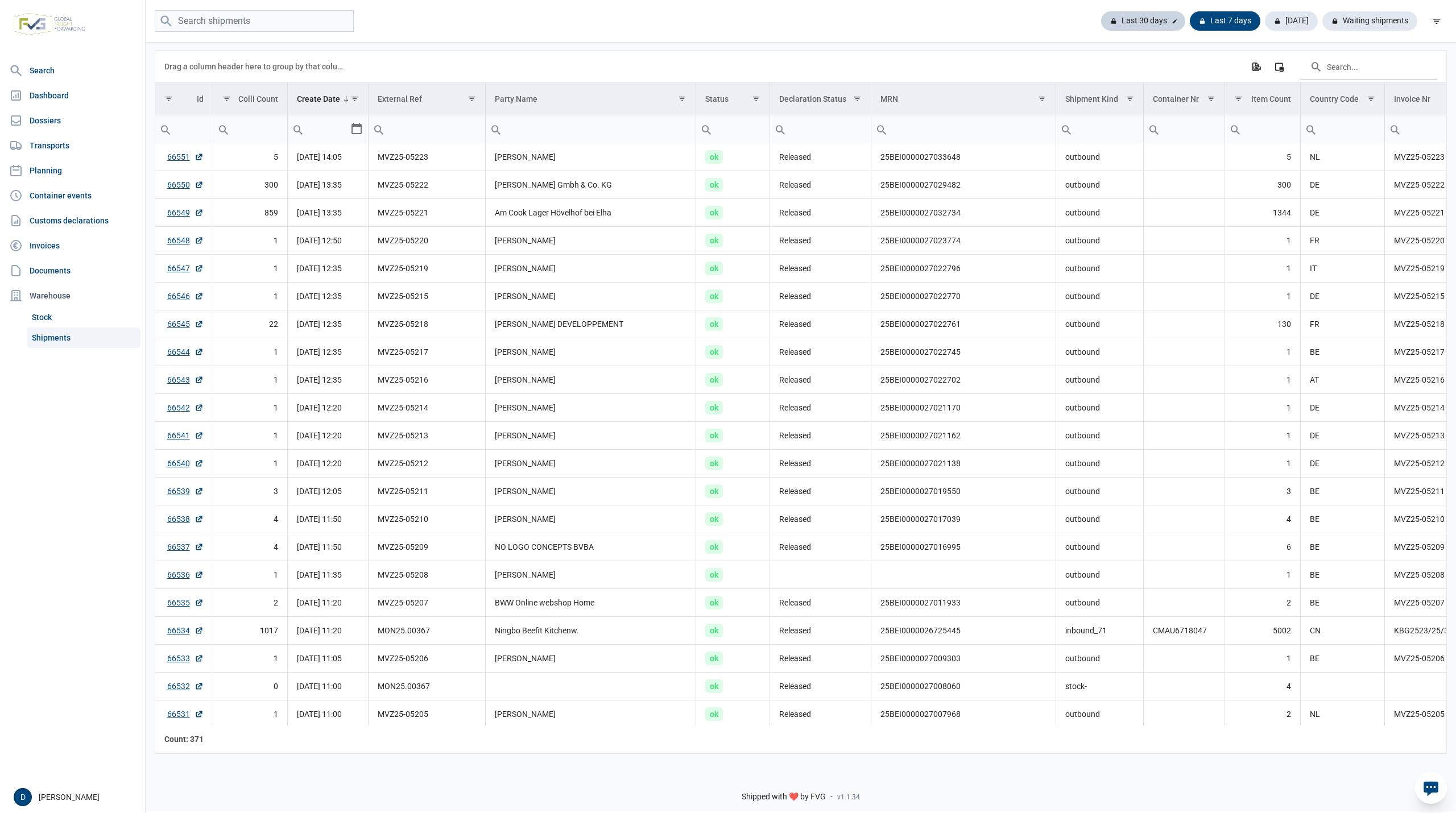
click at [1156, 18] on div "Last 30 days" at bounding box center [1143, 21] width 84 height 19
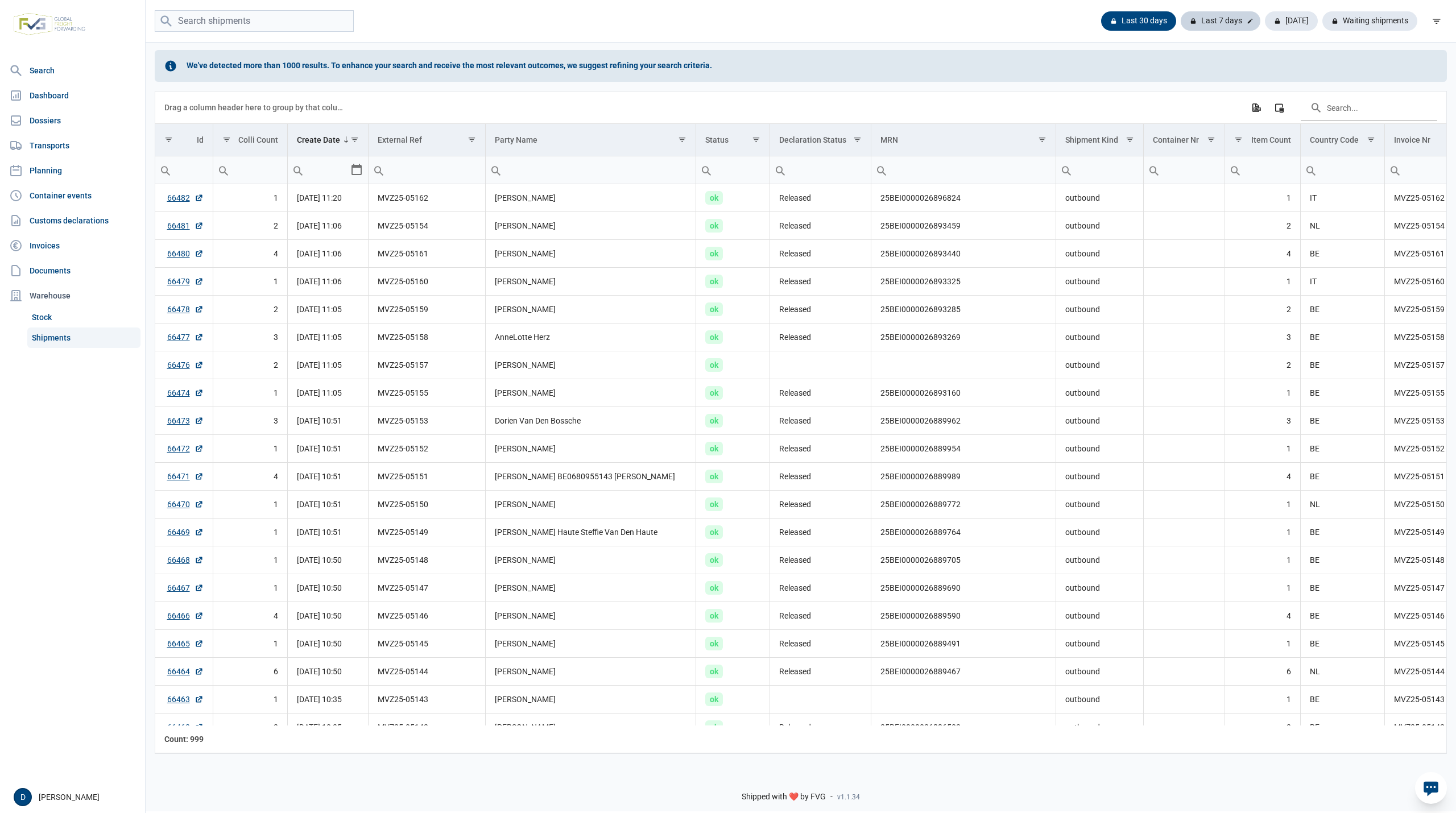
click at [1211, 18] on div "Last 7 days" at bounding box center [1220, 21] width 80 height 19
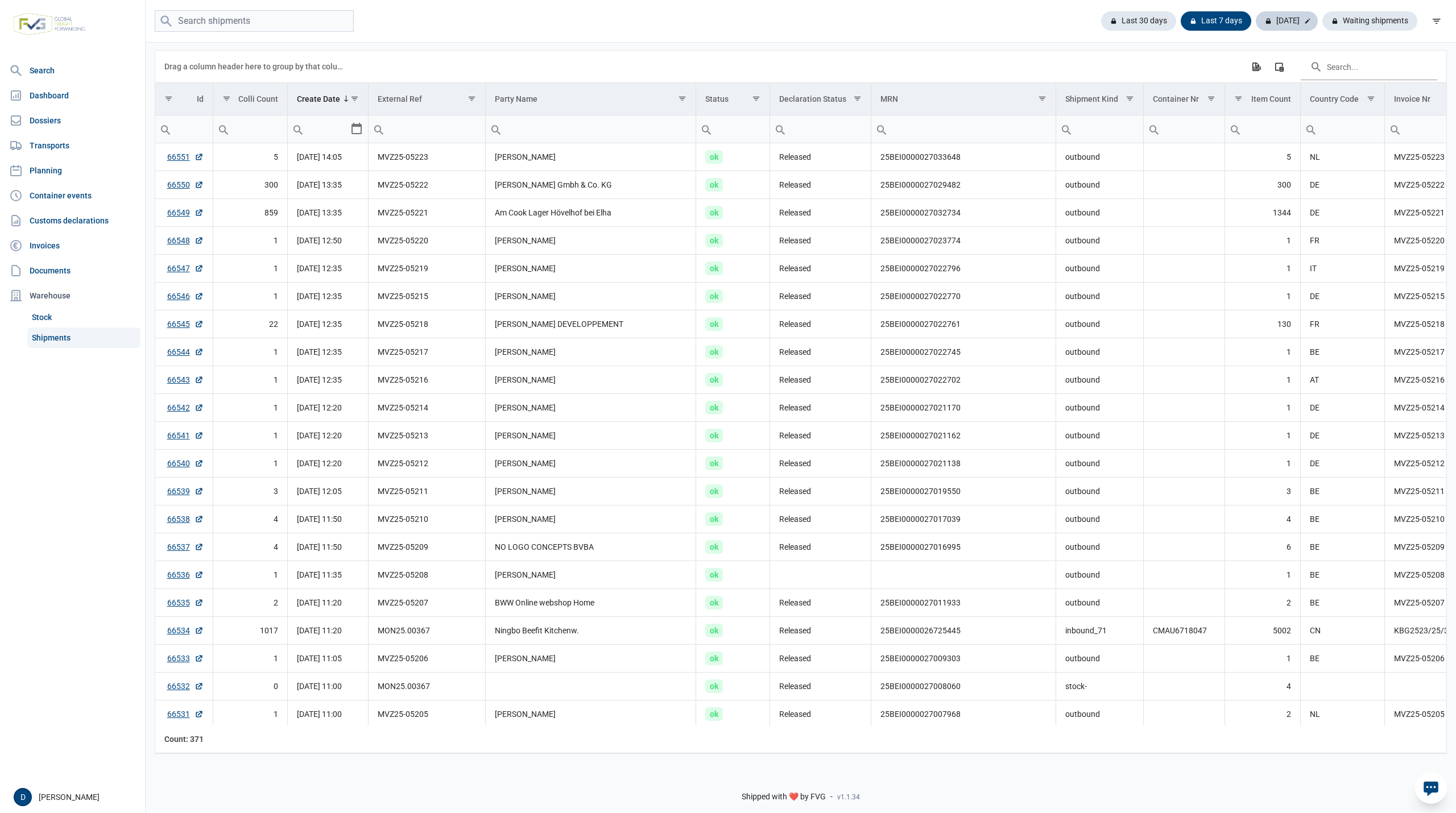
click at [1299, 21] on div "Today" at bounding box center [1287, 21] width 62 height 19
click at [1216, 23] on div "Last 7 days" at bounding box center [1220, 21] width 80 height 19
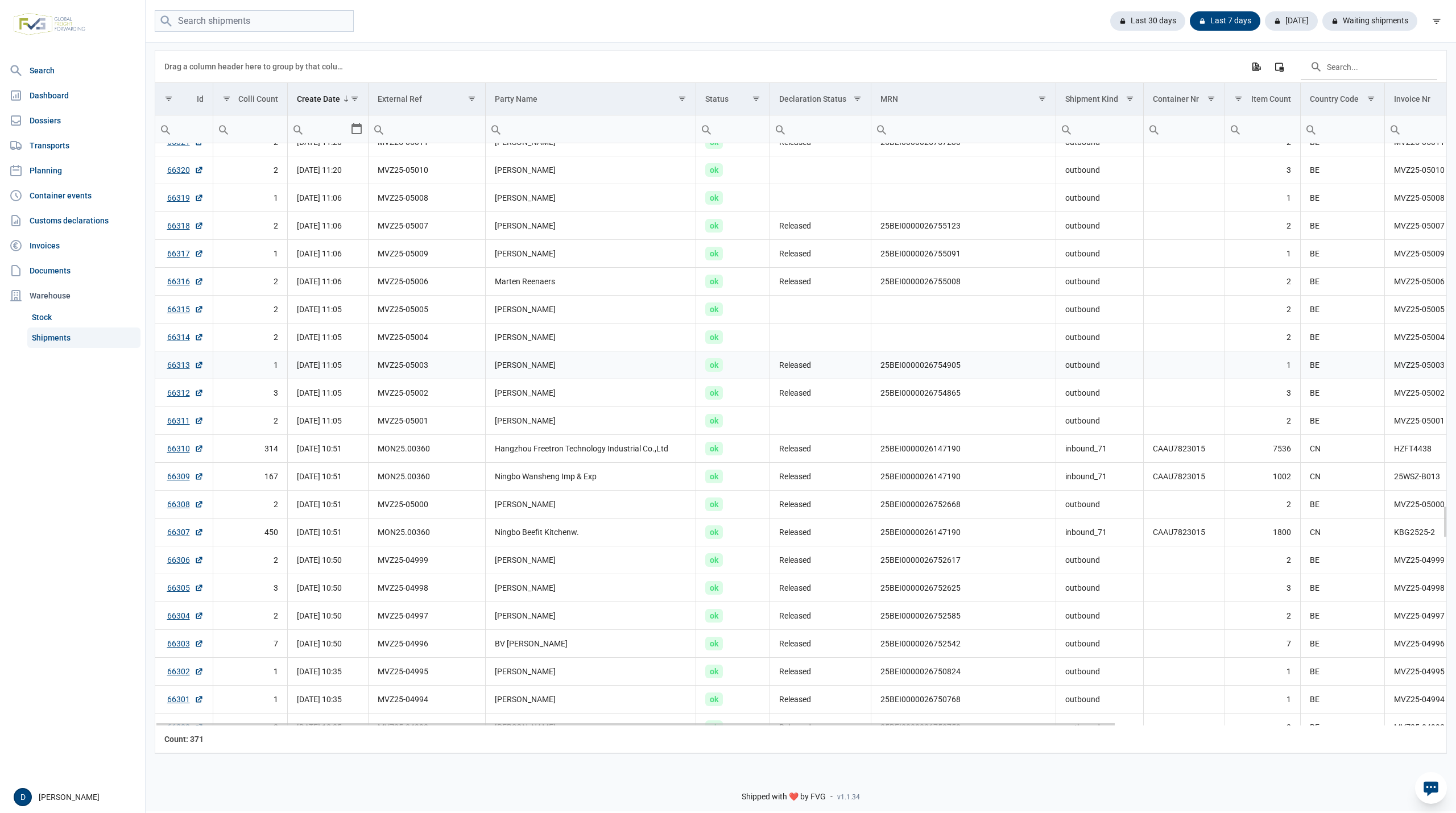
scroll to position [6972, 0]
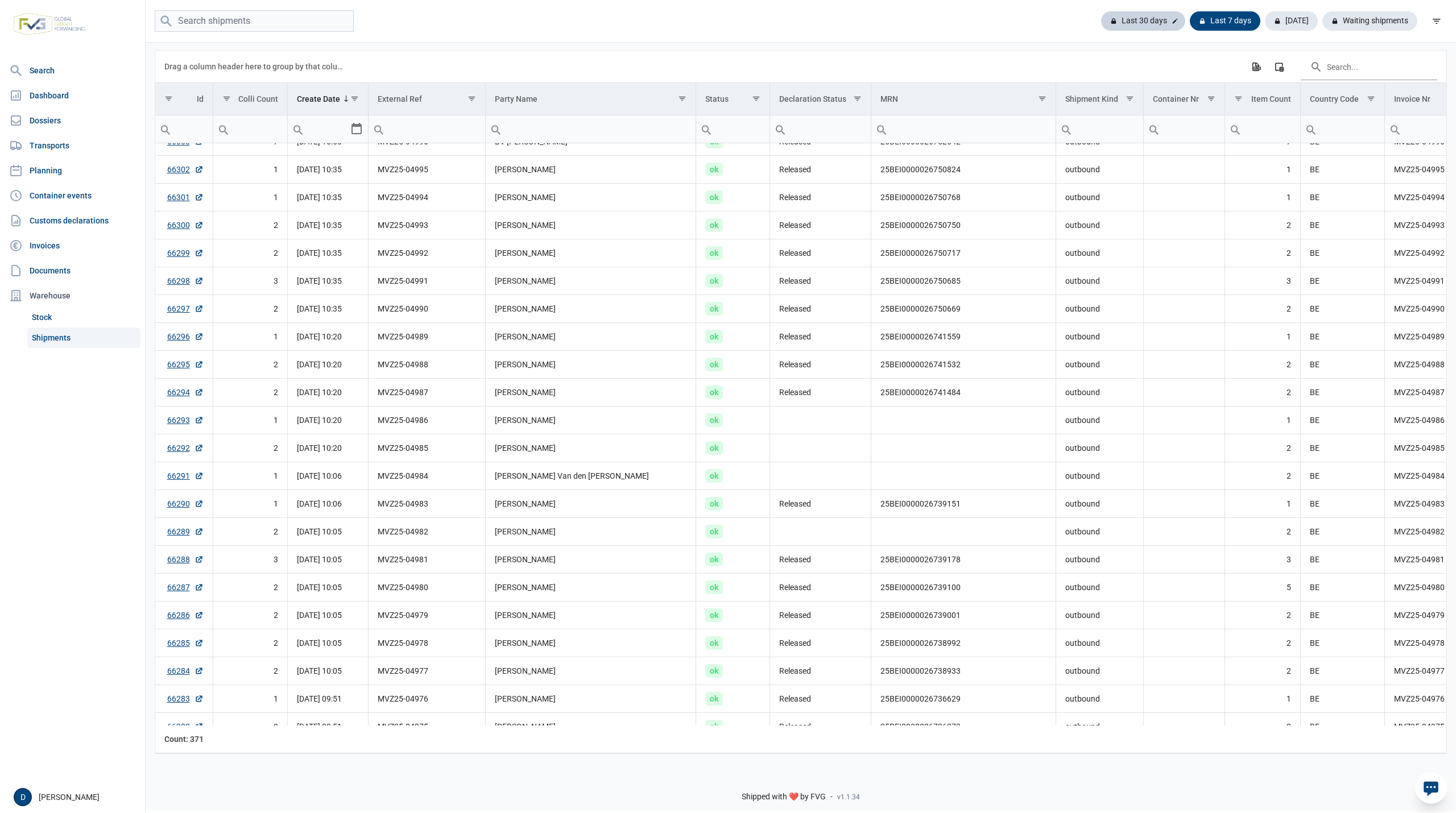
click at [1138, 19] on div "Last 30 days" at bounding box center [1143, 21] width 84 height 19
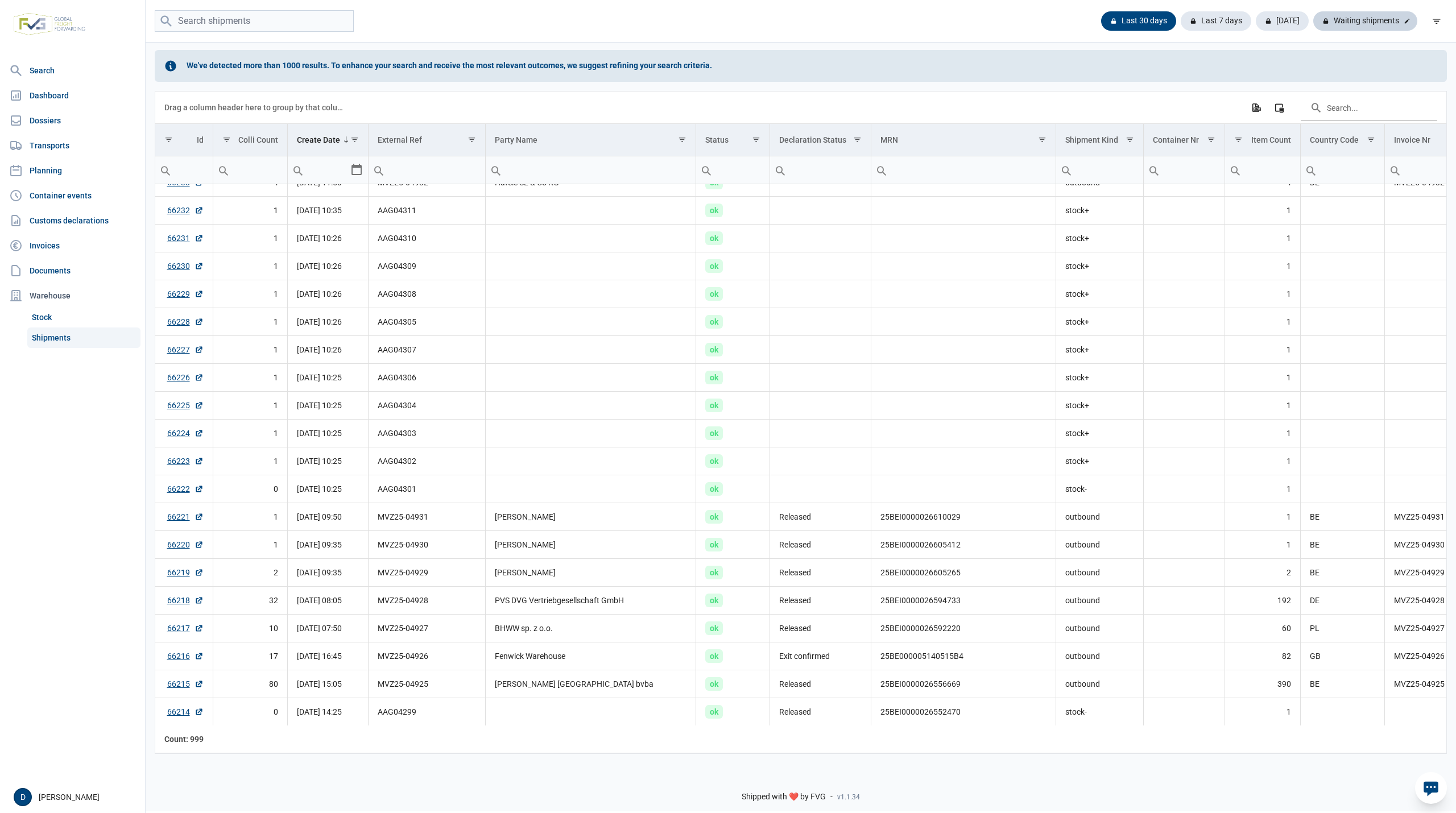
click at [1361, 19] on div "Waiting shipments" at bounding box center [1365, 21] width 104 height 19
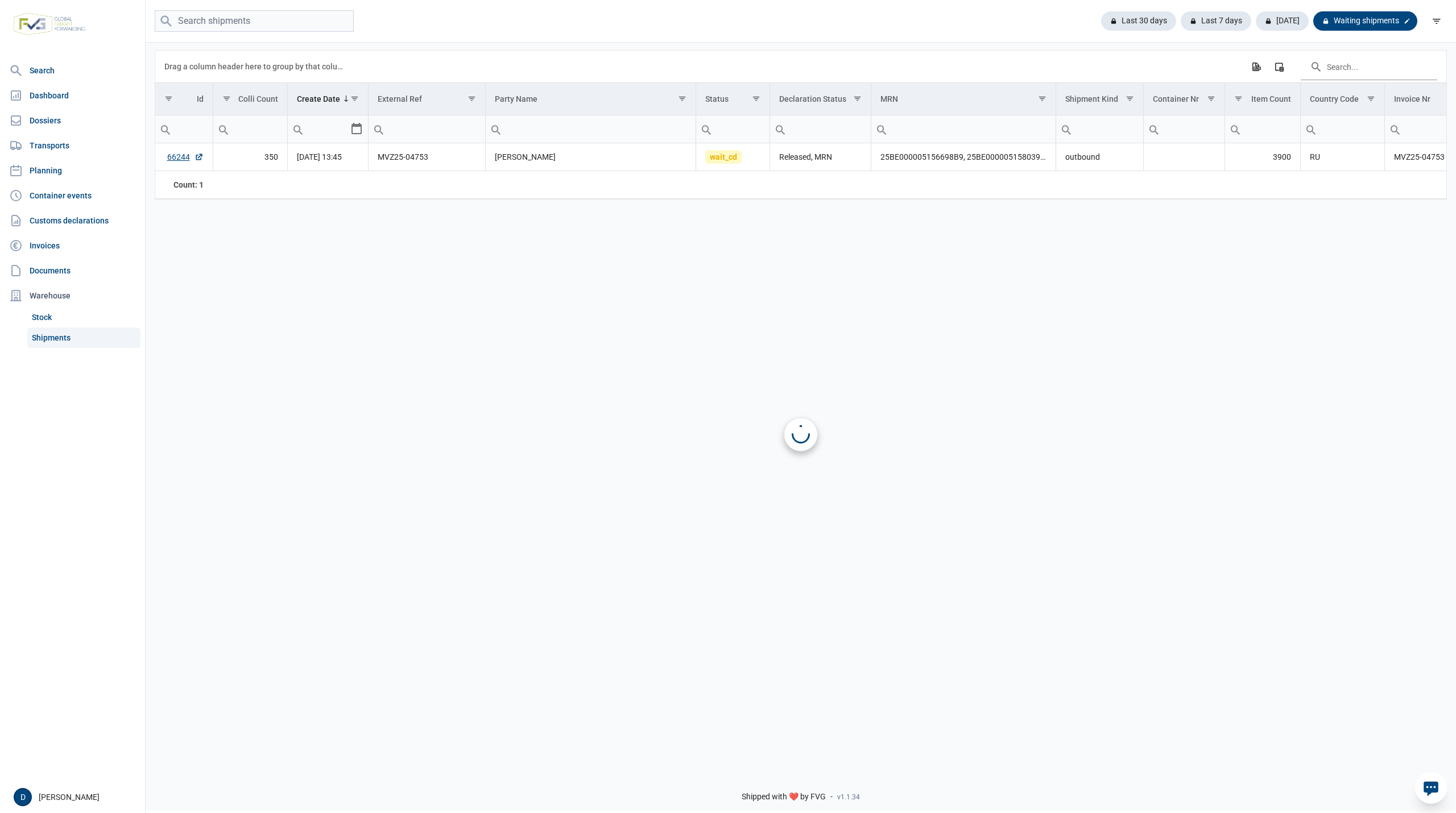
scroll to position [0, 0]
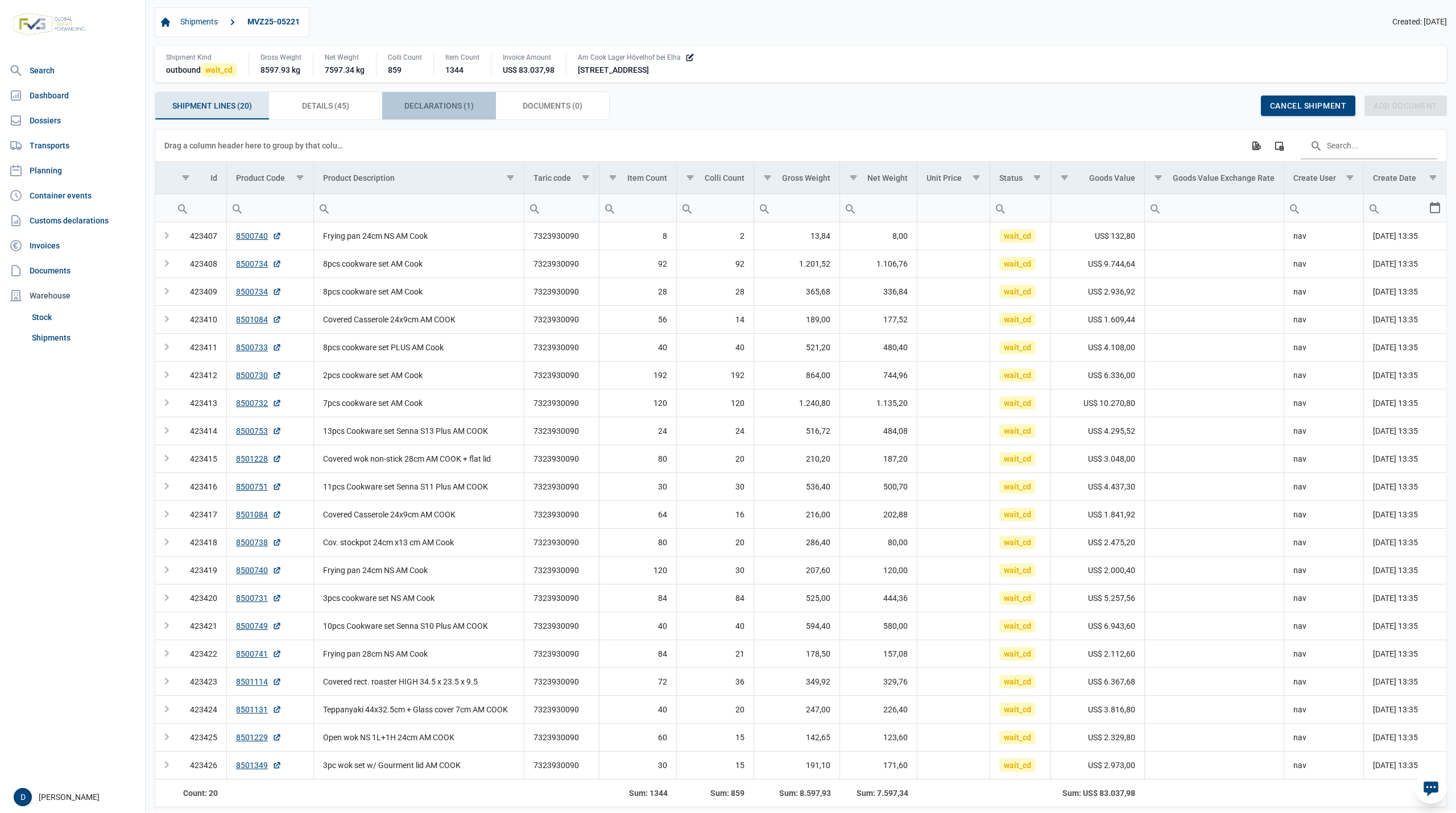
click at [447, 108] on span "Declarations (1) Declarations (1)" at bounding box center [438, 106] width 69 height 13
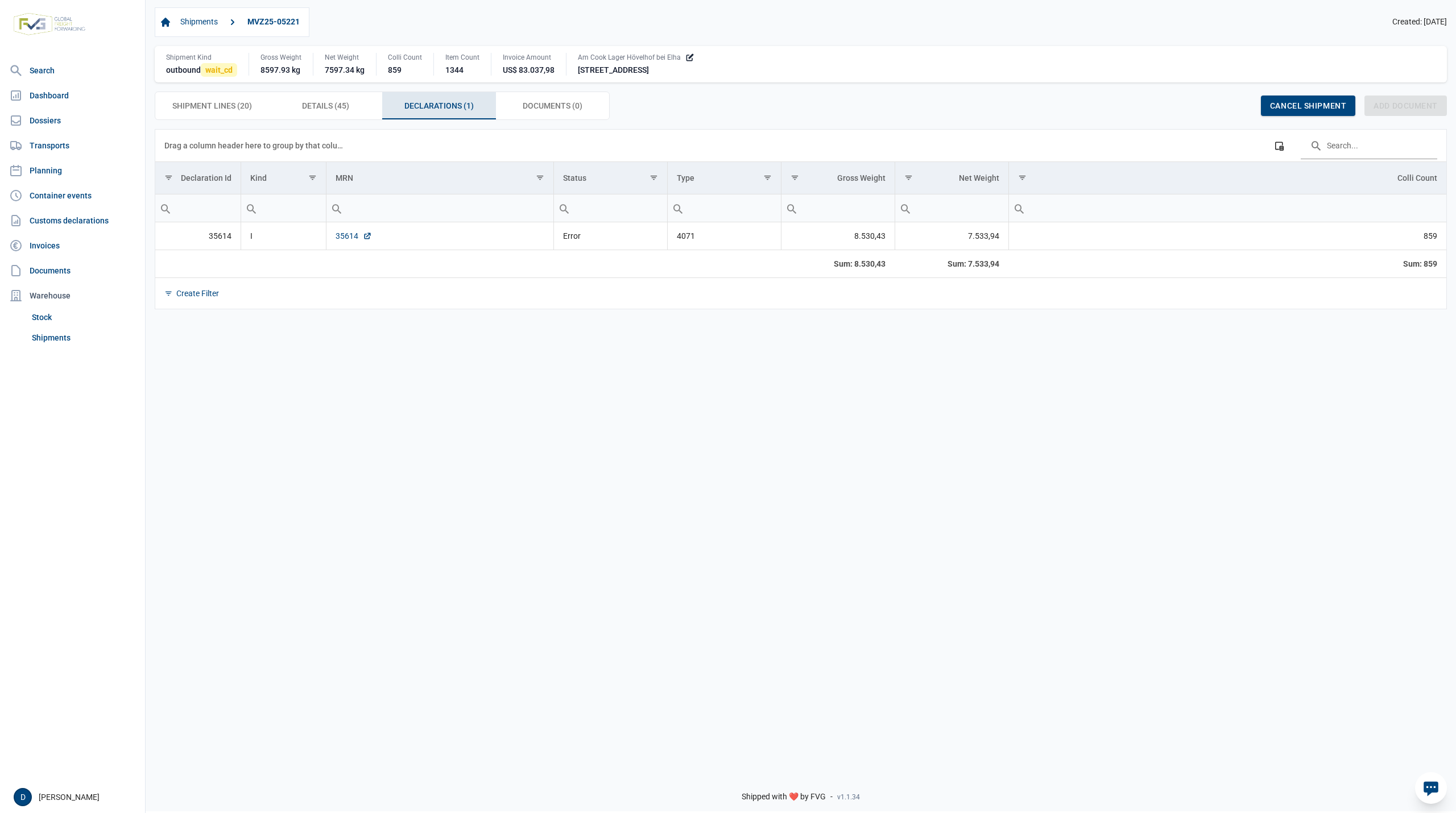
click at [344, 238] on link "35614" at bounding box center [353, 236] width 36 height 11
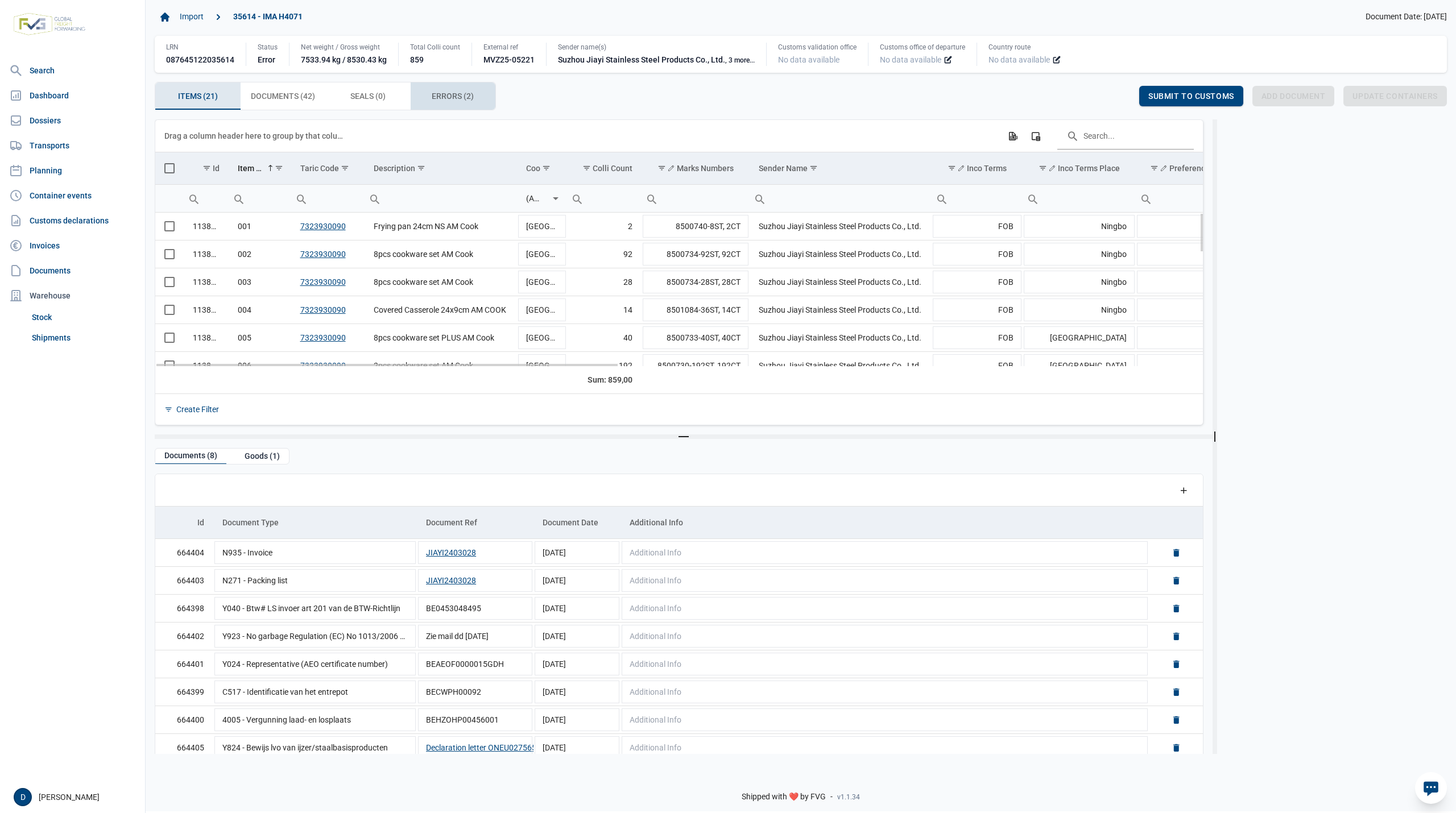
click at [439, 99] on span "Errors (2) Errors (2)" at bounding box center [453, 96] width 42 height 13
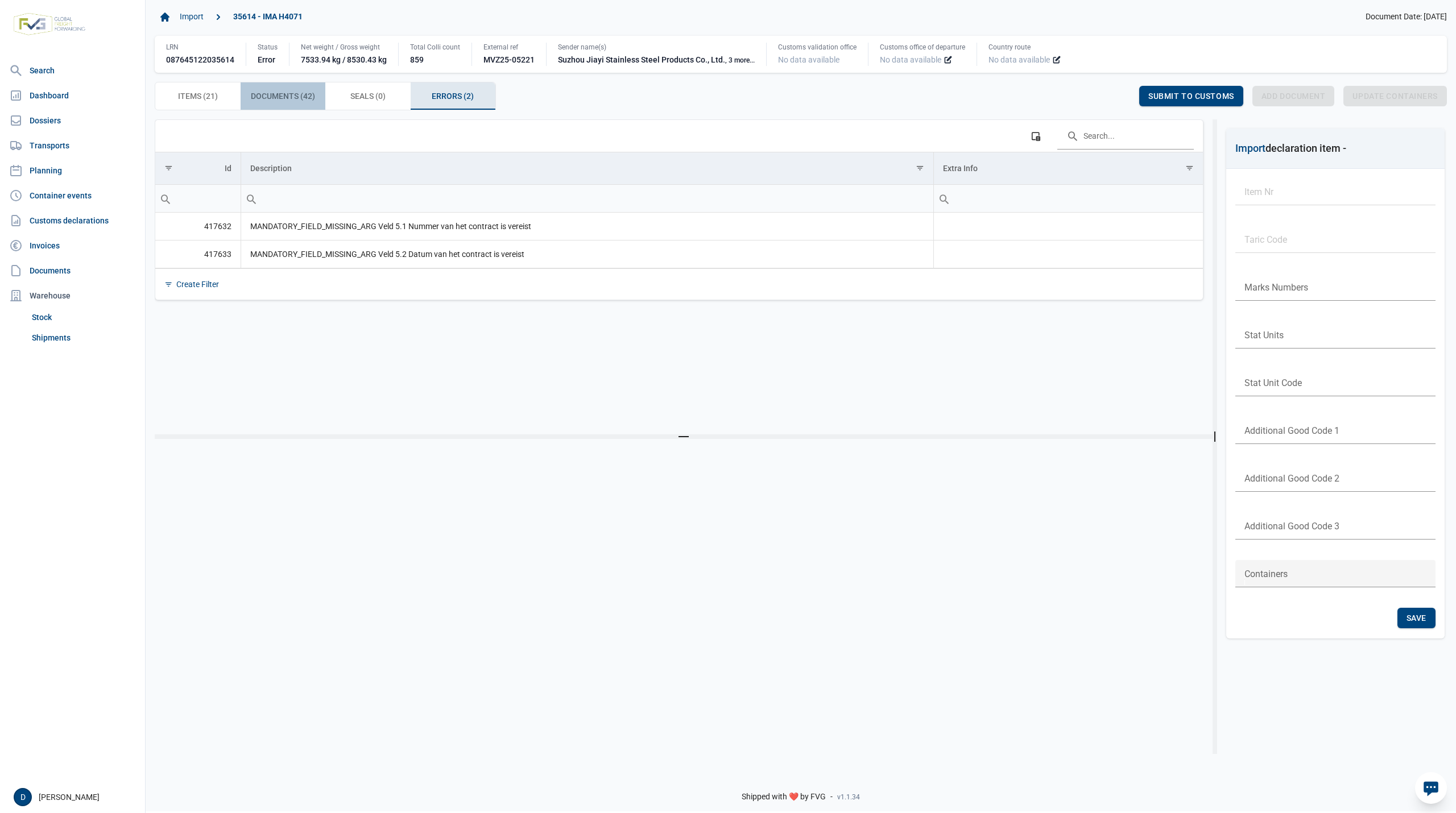
click at [293, 97] on span "Documents (42) Documents (42)" at bounding box center [283, 96] width 64 height 13
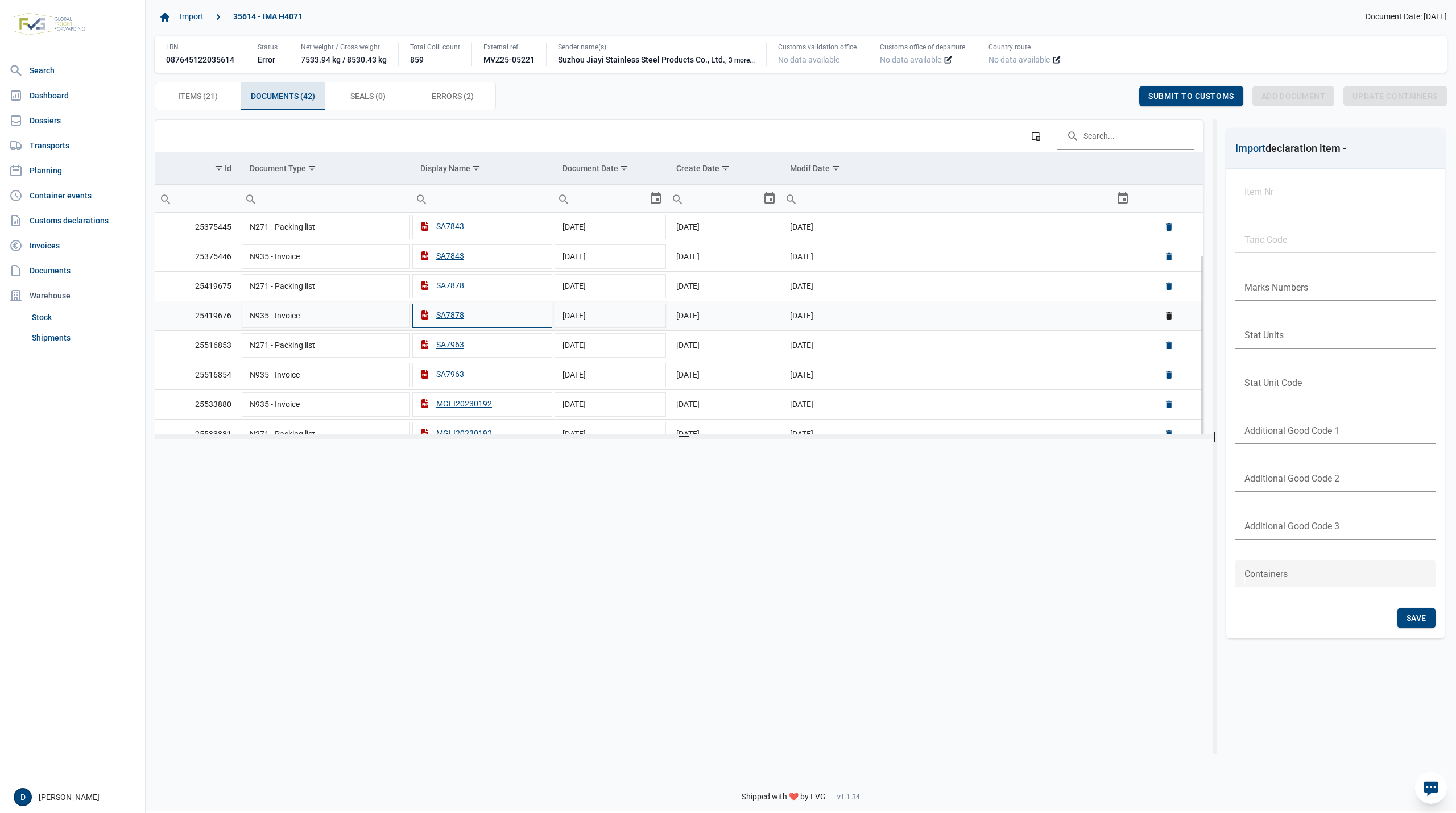
scroll to position [100, 0]
click at [448, 87] on div "Errors (2) Errors (2)" at bounding box center [453, 96] width 85 height 27
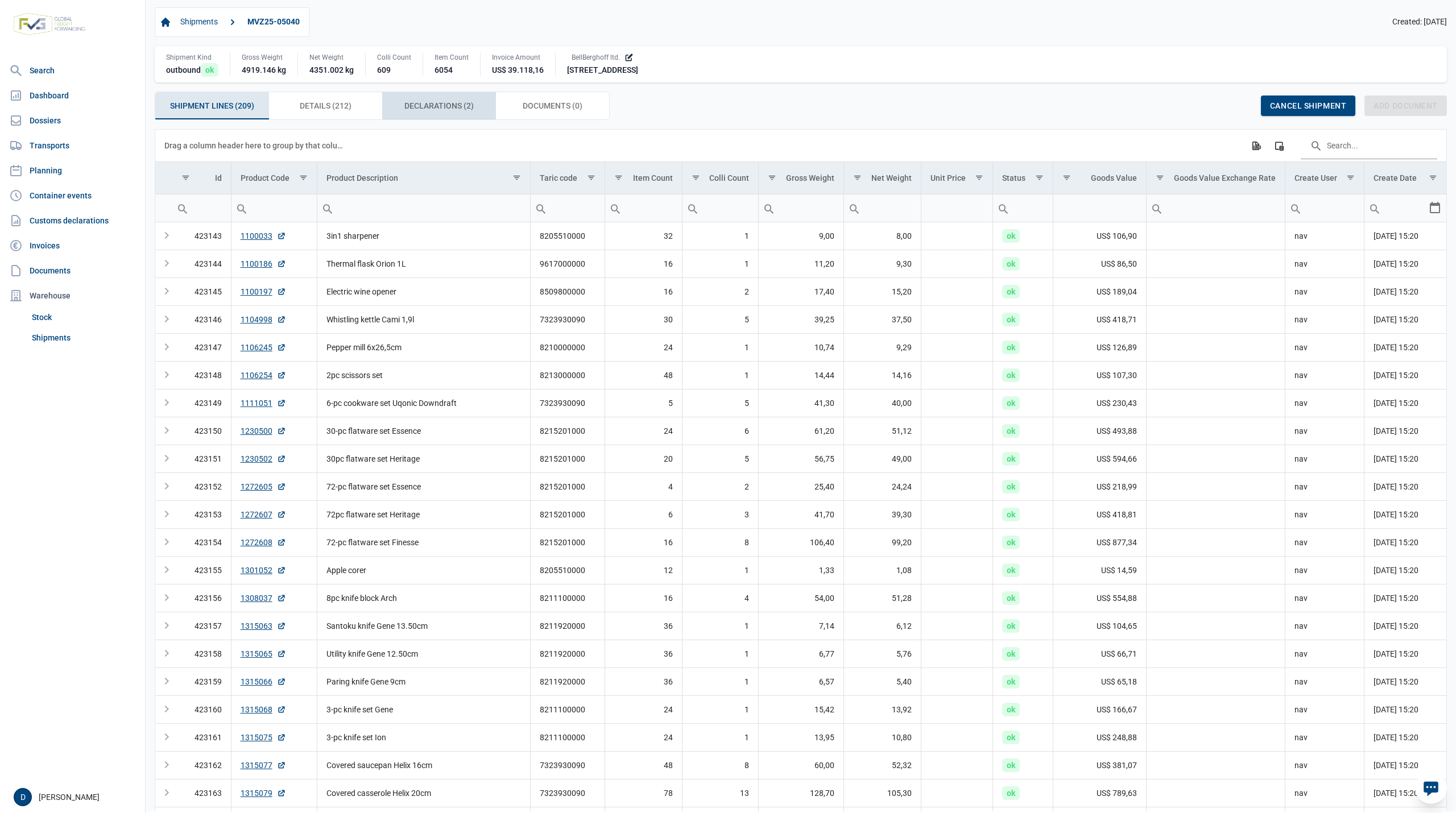
click at [416, 107] on span "Declarations (2) Declarations (2)" at bounding box center [438, 106] width 69 height 13
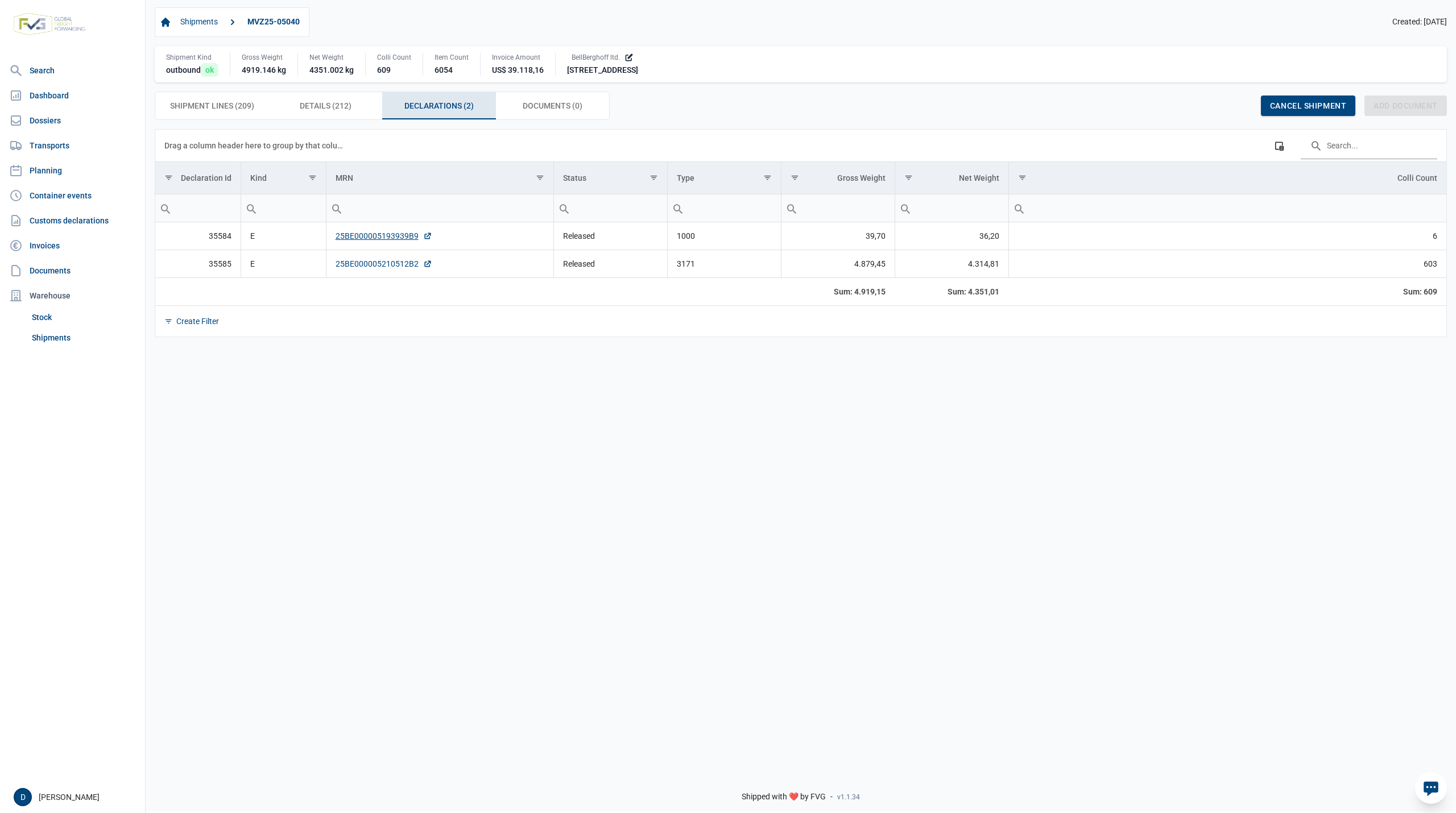
click at [390, 261] on link "25BE000005210512B2" at bounding box center [383, 264] width 97 height 11
click at [363, 233] on link "25BE000005193939B9" at bounding box center [383, 236] width 97 height 11
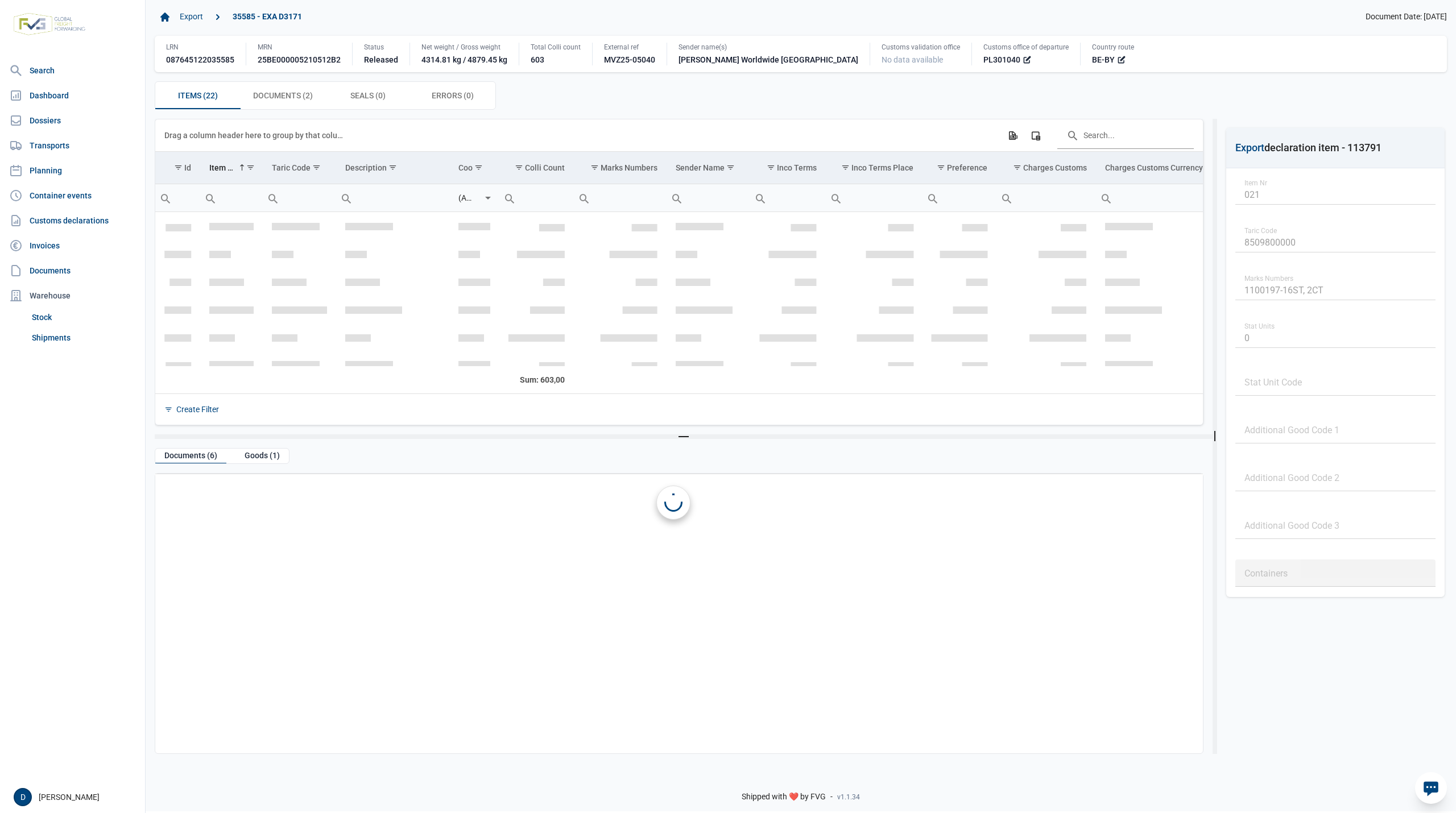
scroll to position [463, 0]
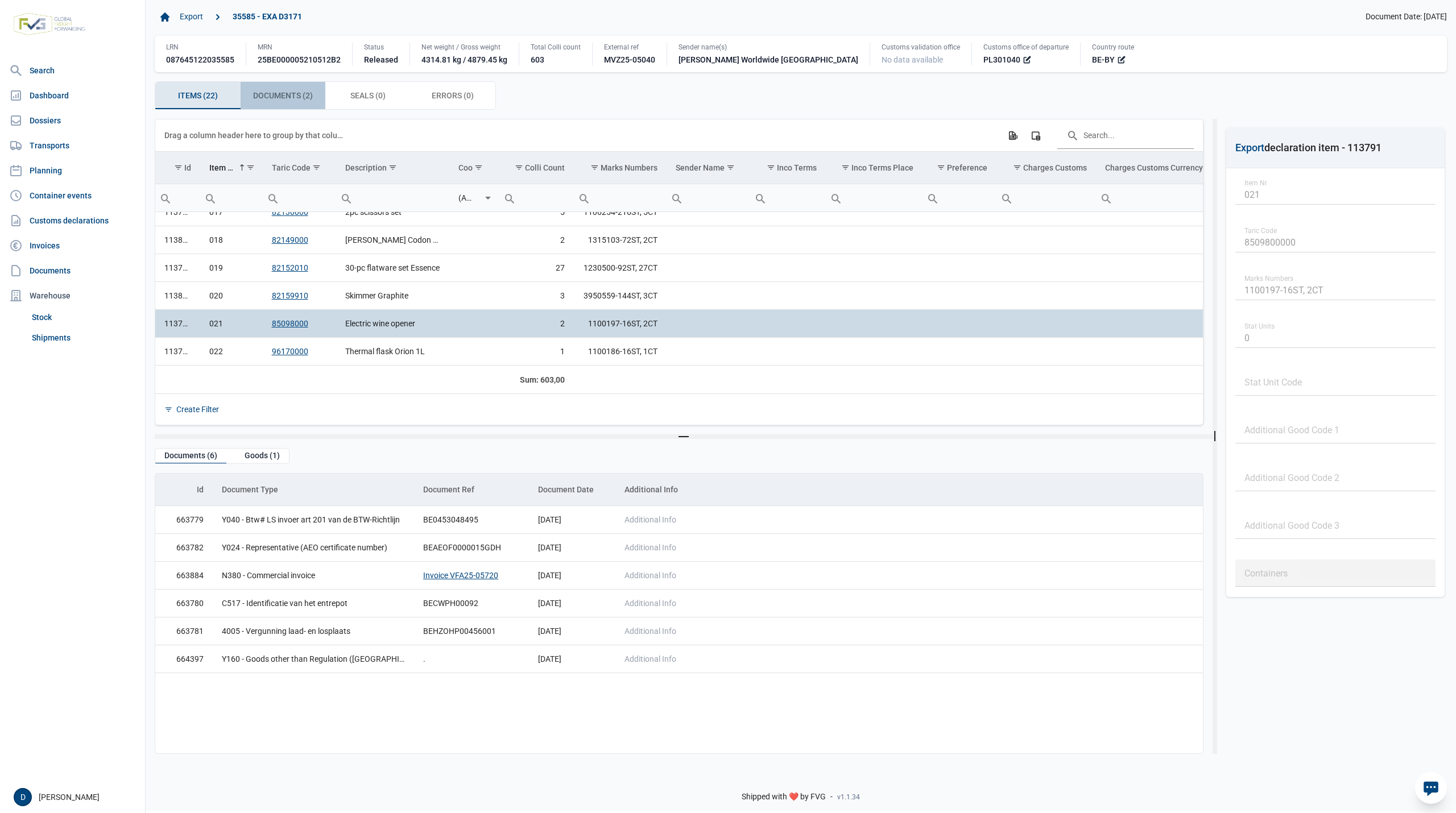
click at [283, 97] on span "Documents (2) Documents (2)" at bounding box center [282, 96] width 60 height 13
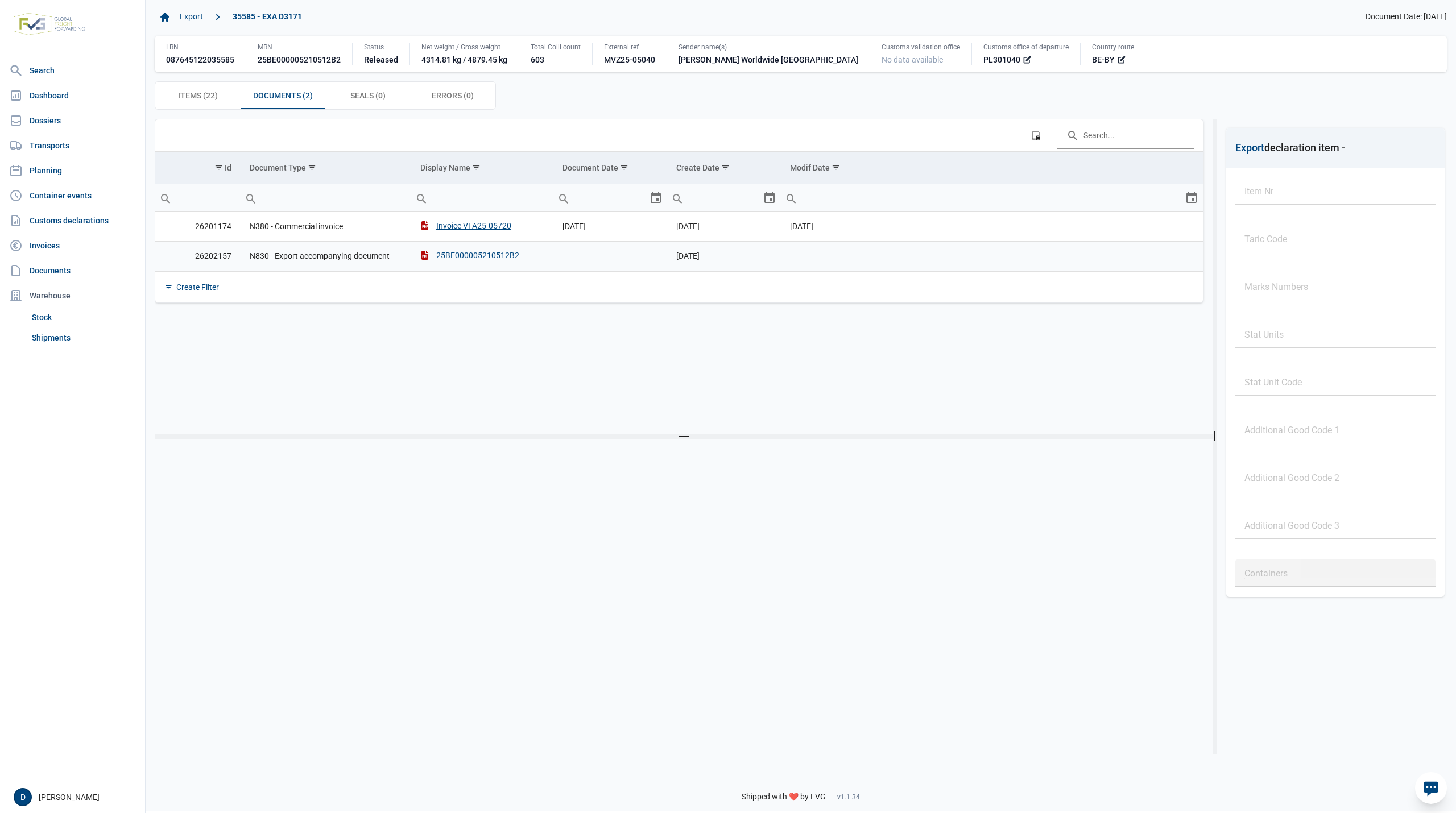
click at [458, 256] on div "25BE000005210512B2" at bounding box center [470, 256] width 99 height 11
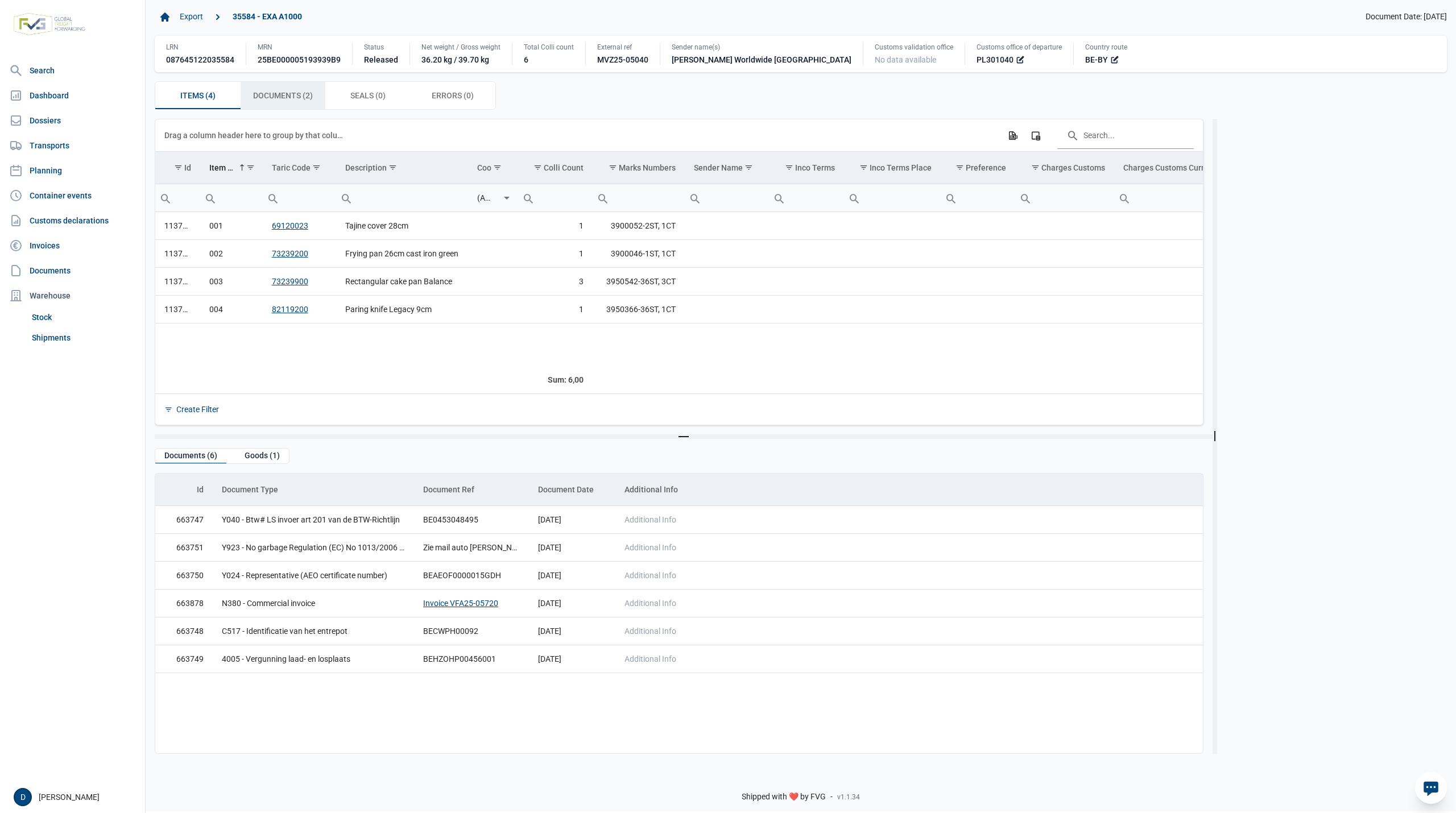
click at [295, 97] on span "Documents (2) Documents (2)" at bounding box center [282, 96] width 60 height 13
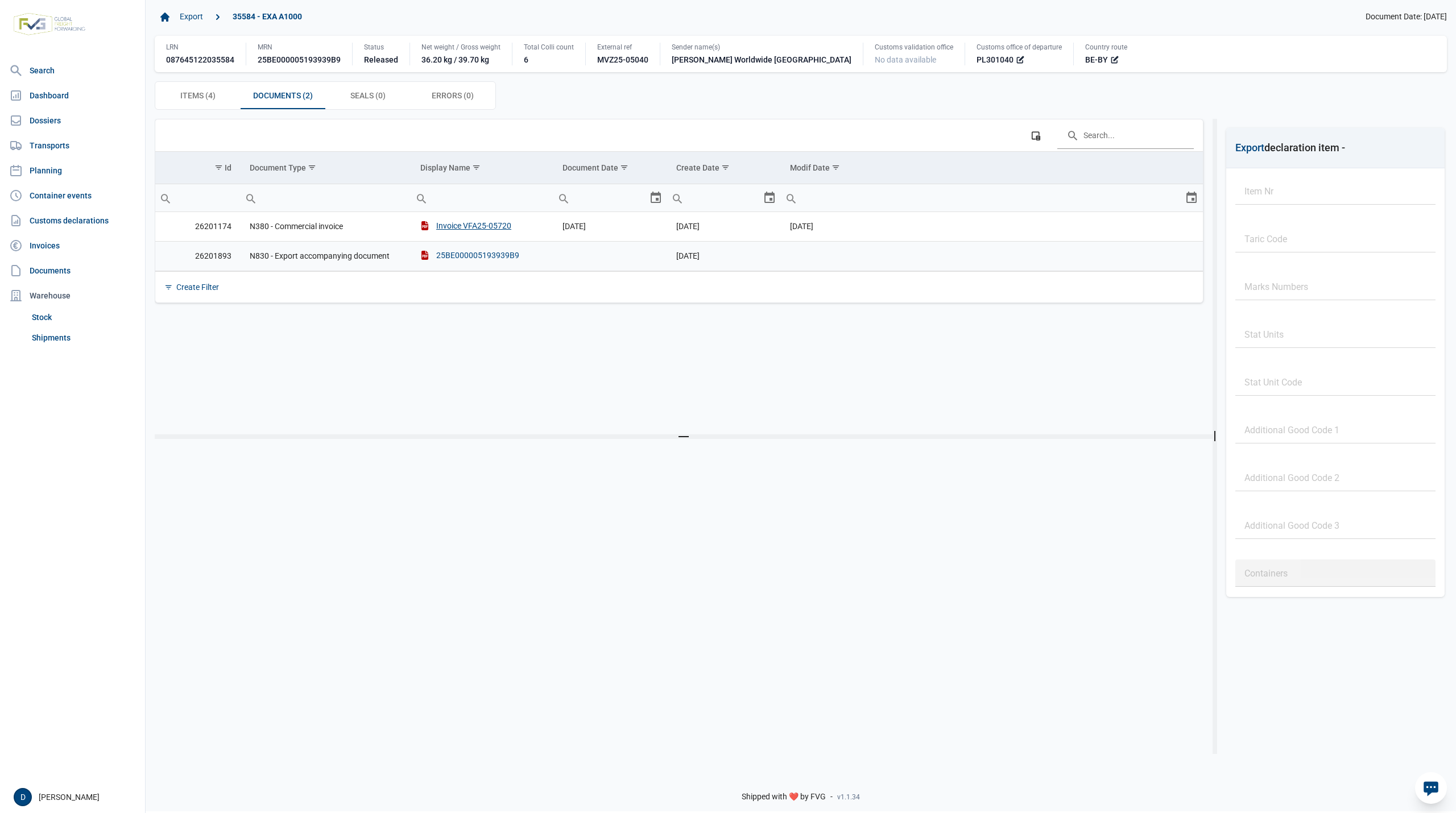
click at [462, 258] on div "25BE000005193939B9" at bounding box center [470, 256] width 99 height 11
